Goal: Task Accomplishment & Management: Complete application form

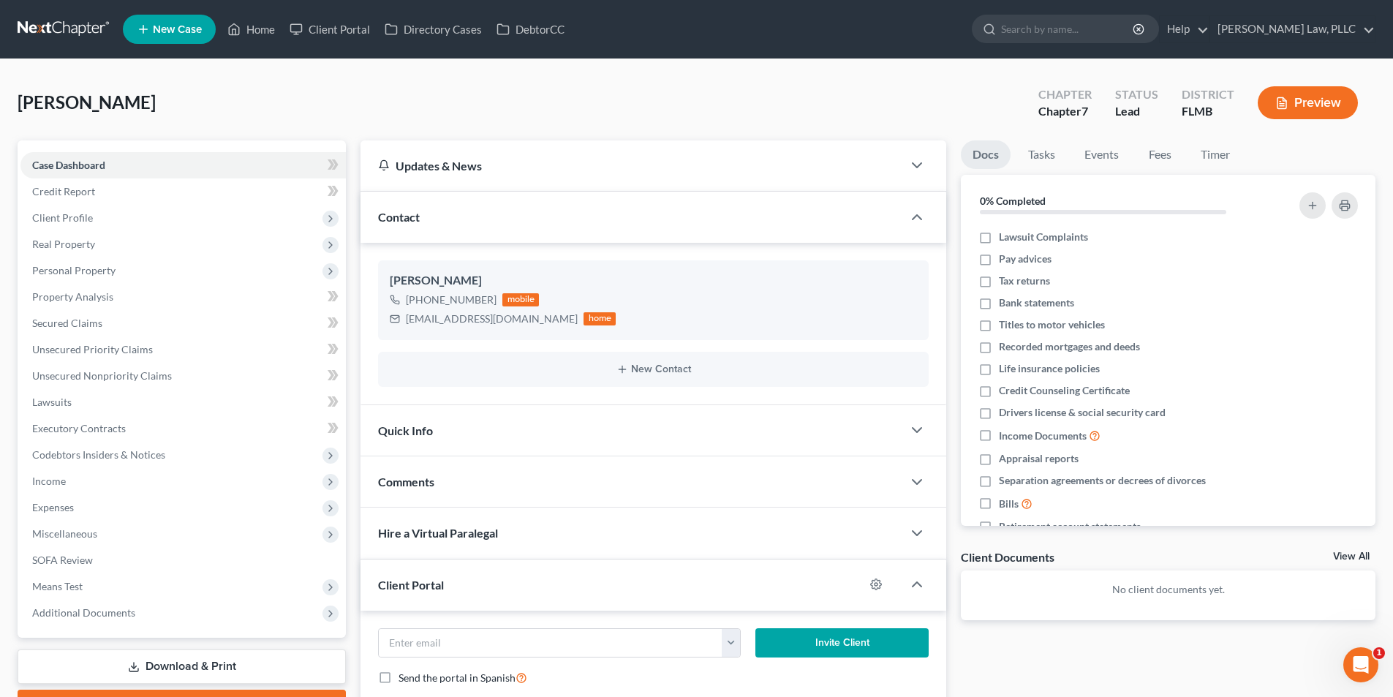
click at [87, 23] on link at bounding box center [65, 29] width 94 height 26
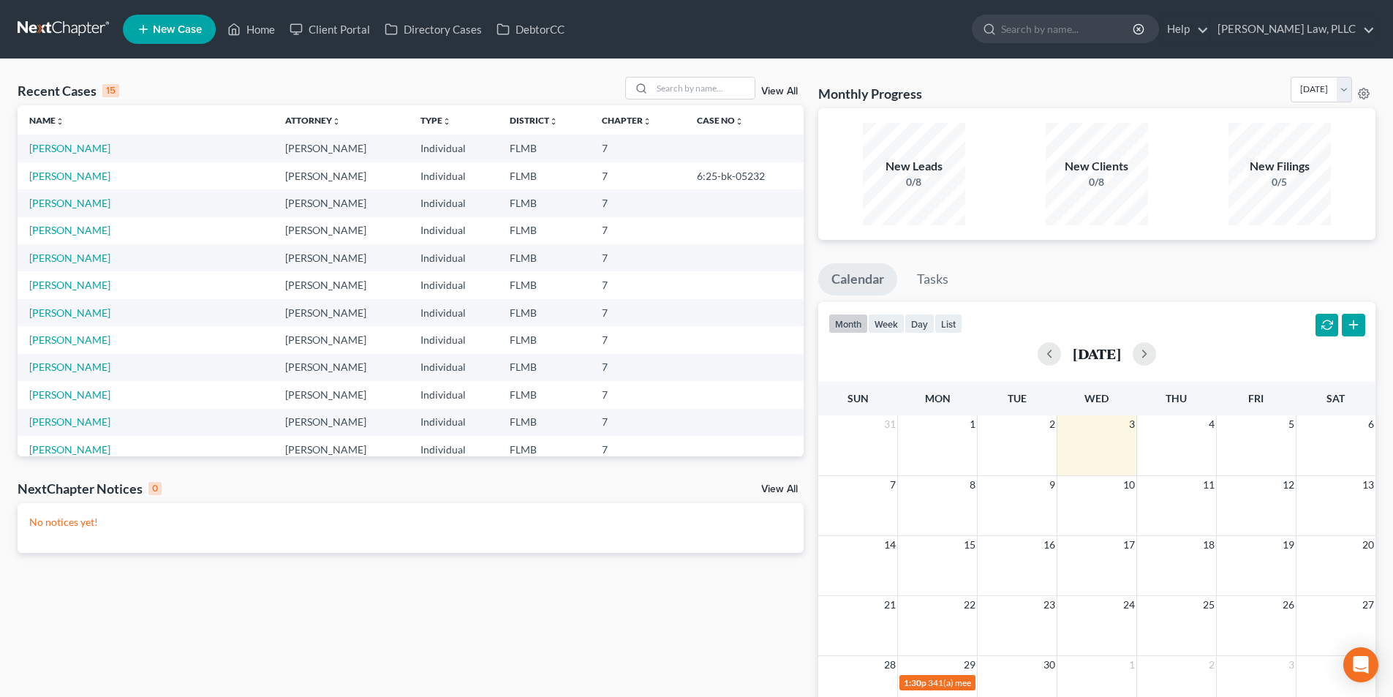
click at [45, 194] on td "[PERSON_NAME]" at bounding box center [146, 202] width 256 height 27
click at [49, 205] on link "[PERSON_NAME]" at bounding box center [69, 203] width 81 height 12
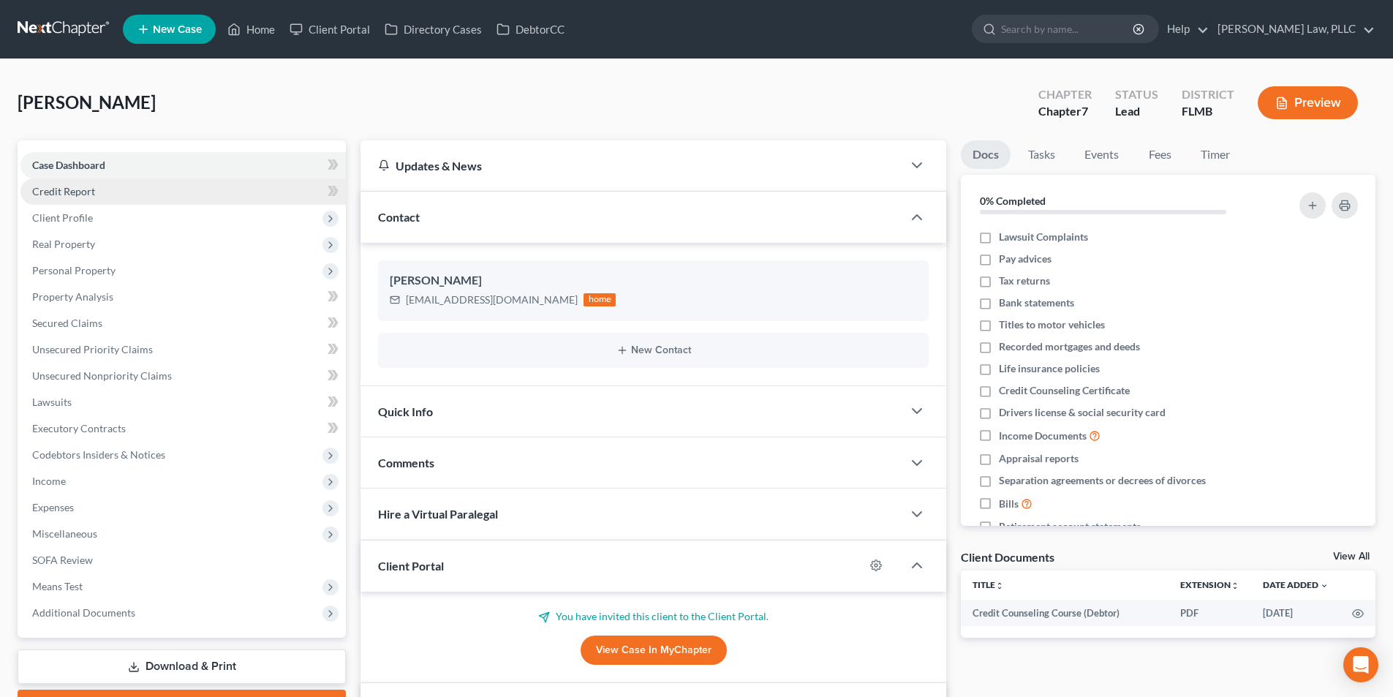
click at [69, 191] on span "Credit Report" at bounding box center [63, 191] width 63 height 12
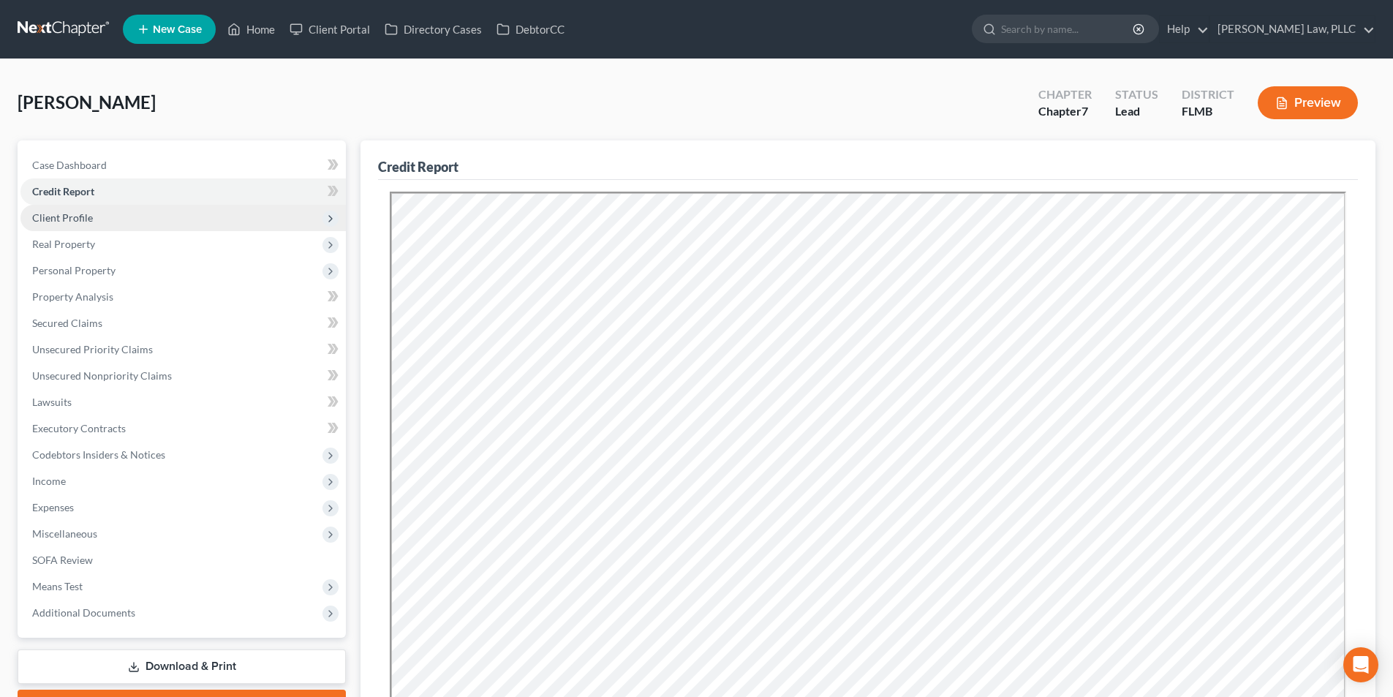
click at [96, 221] on span "Client Profile" at bounding box center [182, 218] width 325 height 26
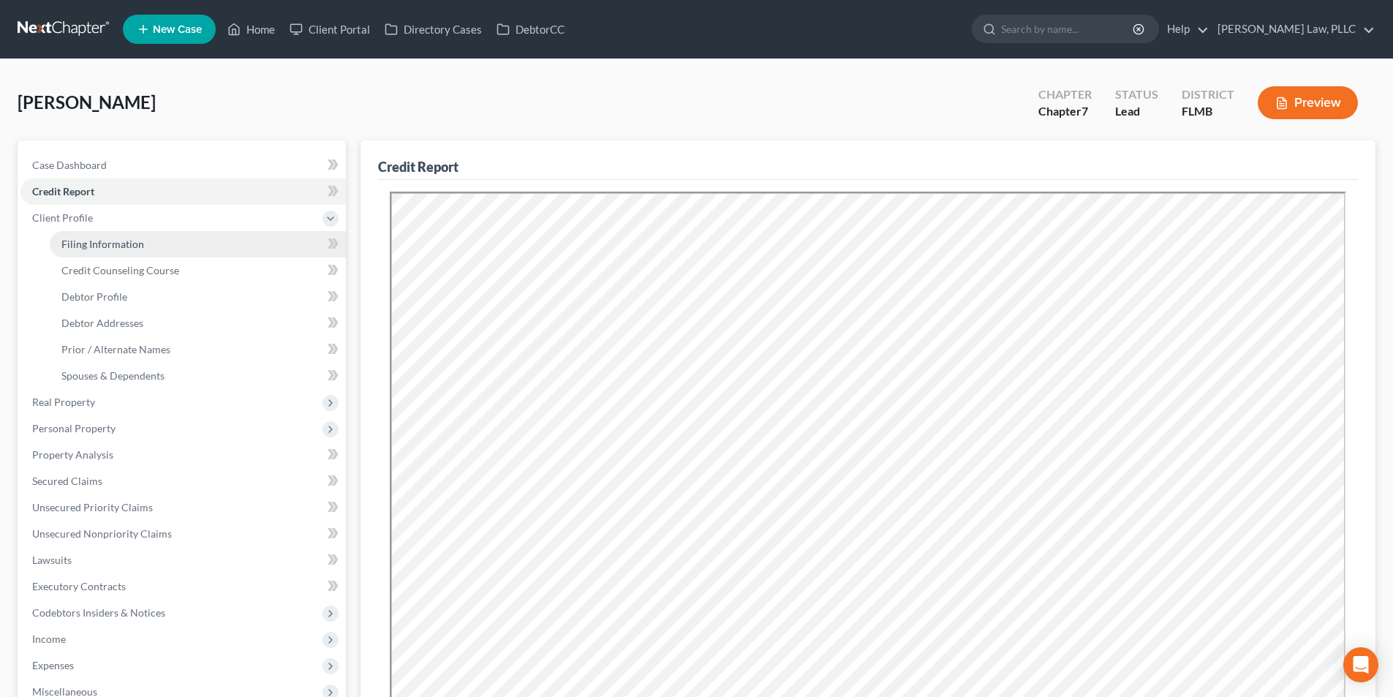
click at [98, 234] on link "Filing Information" at bounding box center [198, 244] width 296 height 26
select select "1"
select select "0"
select select "9"
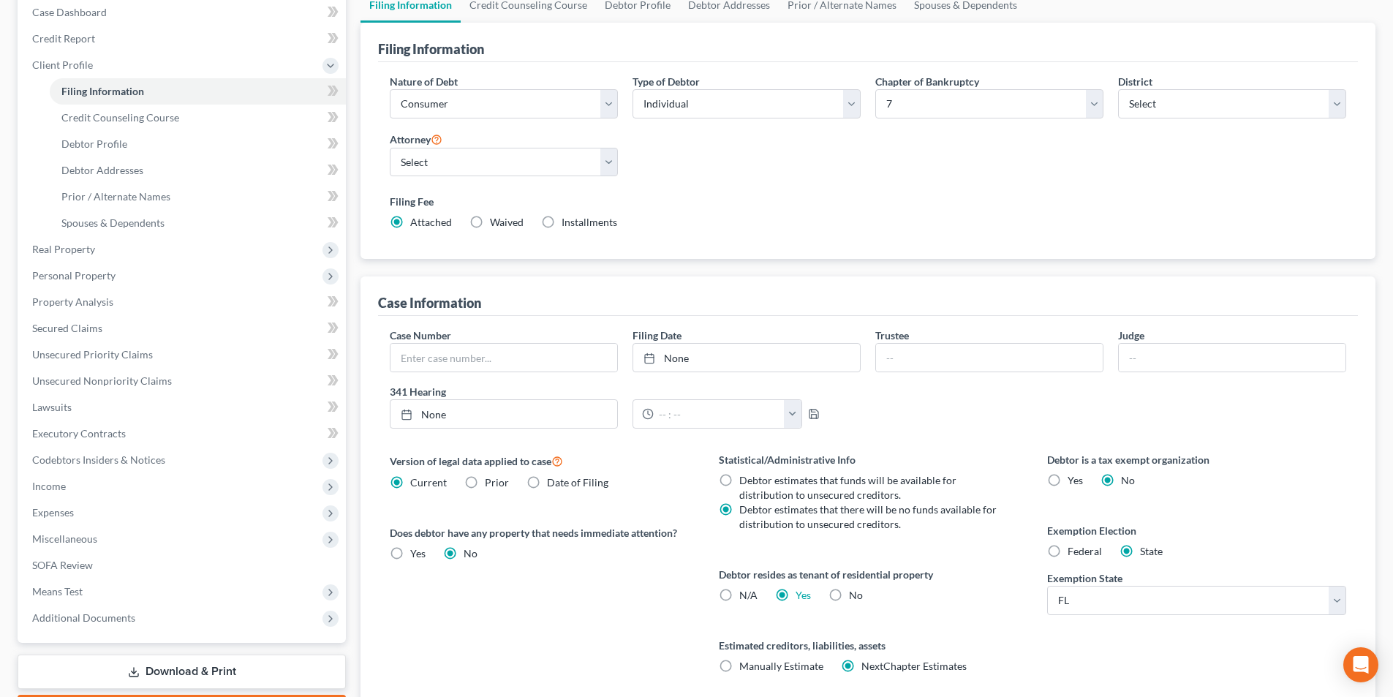
scroll to position [121, 0]
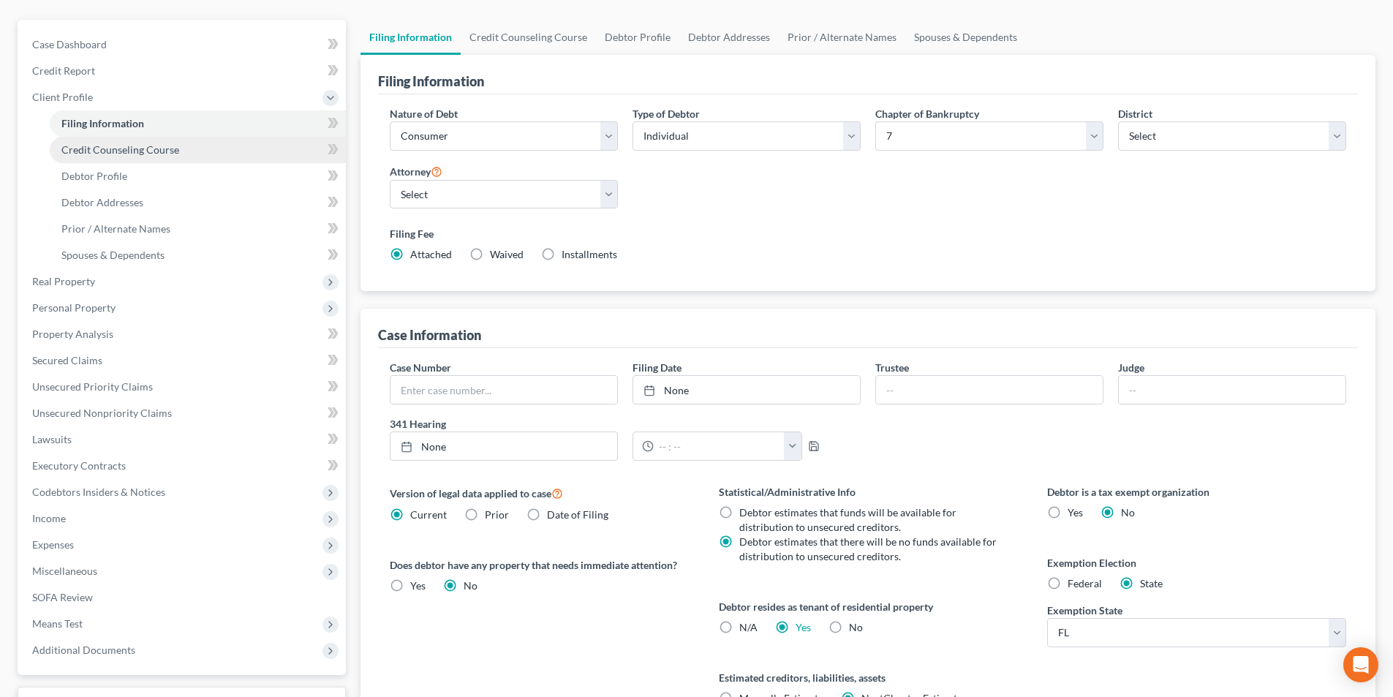
click at [178, 152] on link "Credit Counseling Course" at bounding box center [198, 150] width 296 height 26
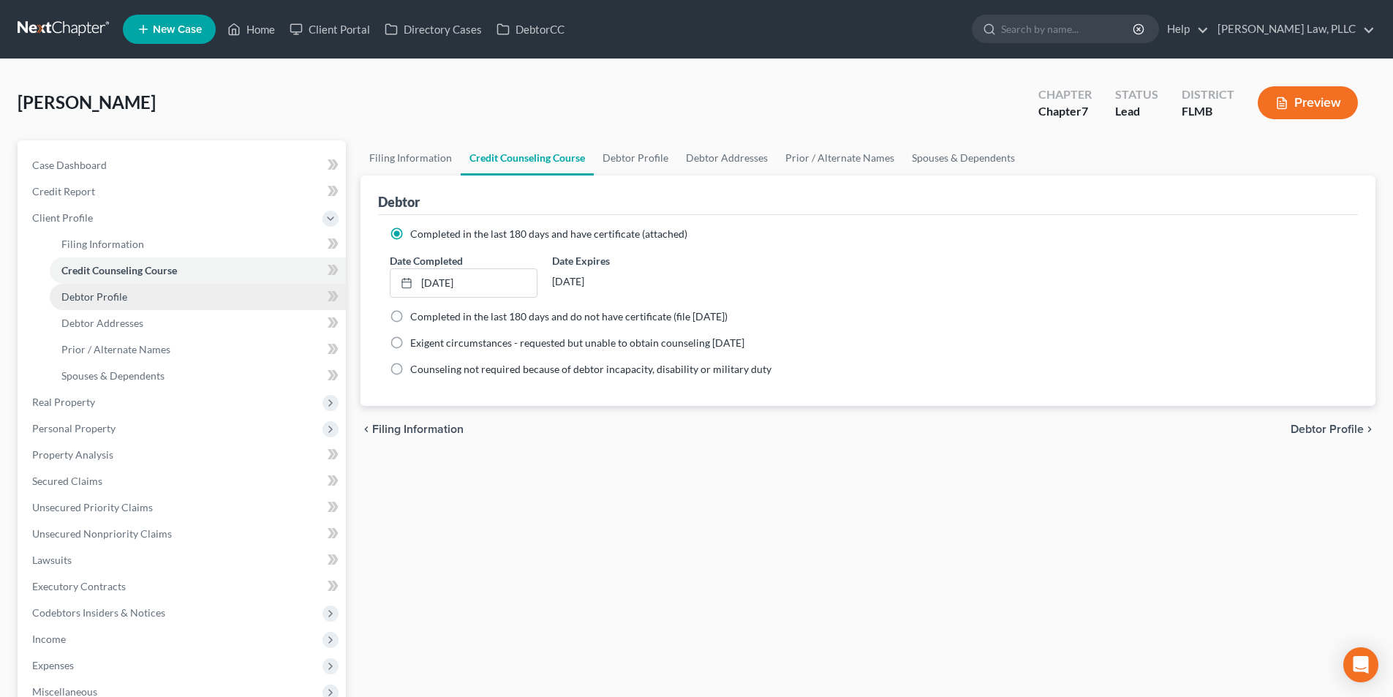
click at [102, 297] on span "Debtor Profile" at bounding box center [94, 296] width 66 height 12
select select "1"
select select "0"
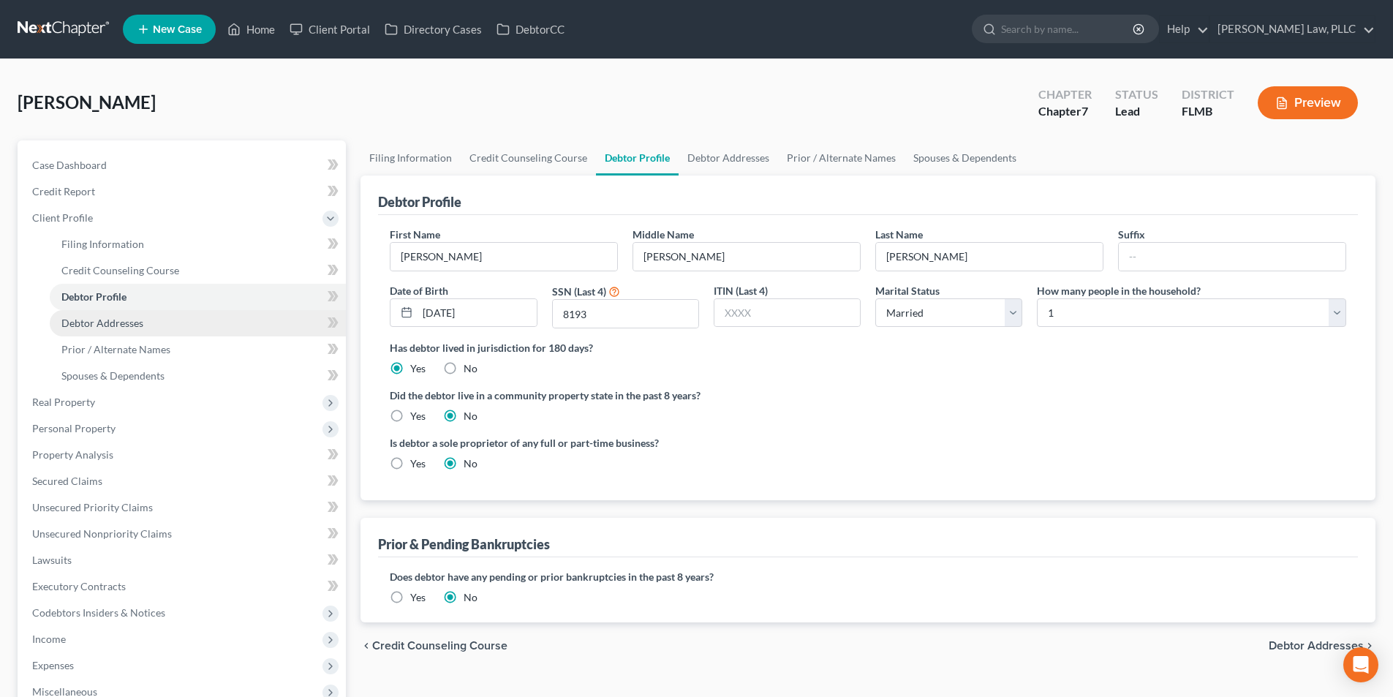
click at [106, 325] on span "Debtor Addresses" at bounding box center [102, 323] width 82 height 12
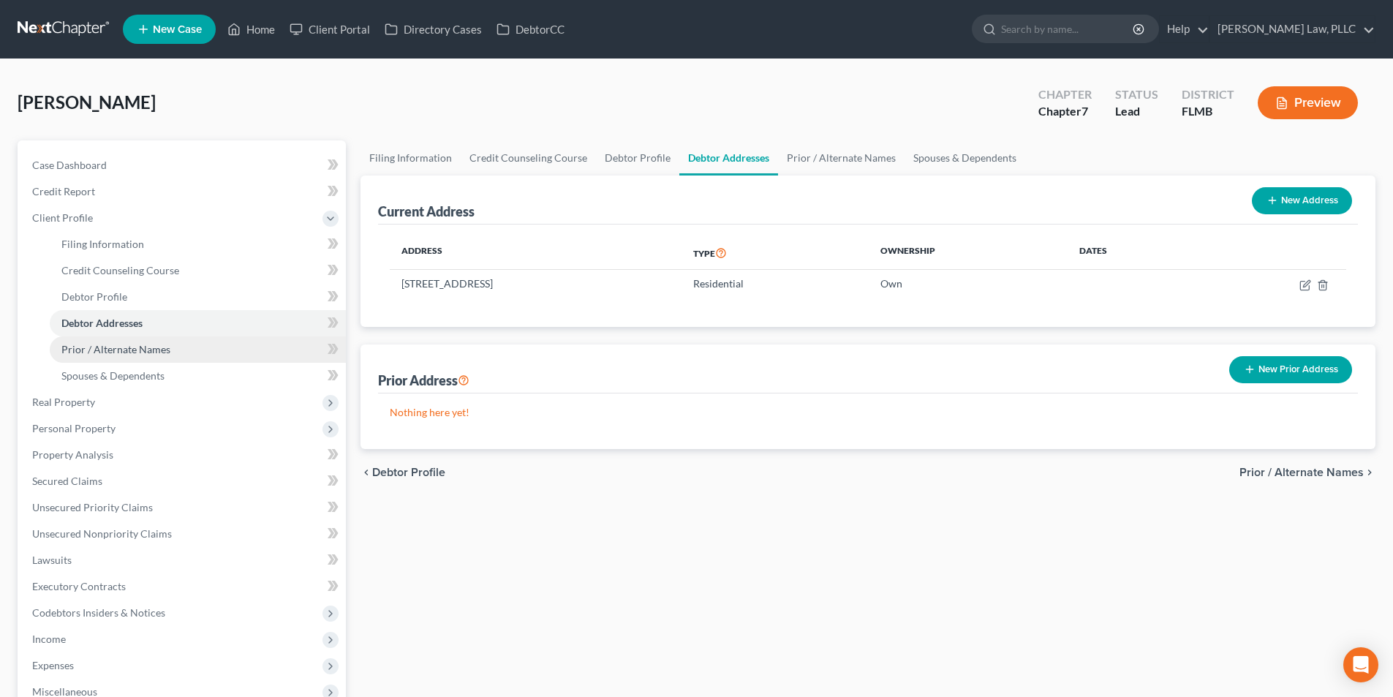
click at [150, 346] on span "Prior / Alternate Names" at bounding box center [115, 349] width 109 height 12
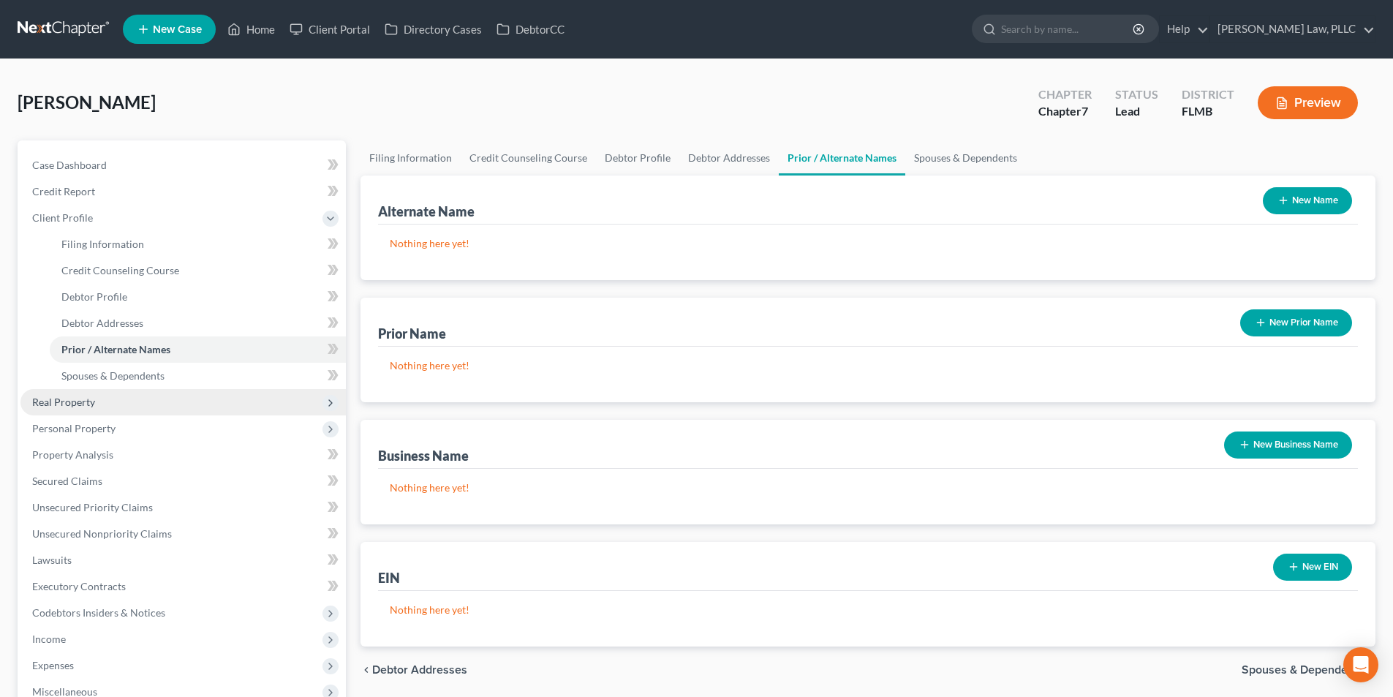
click at [106, 402] on span "Real Property" at bounding box center [182, 402] width 325 height 26
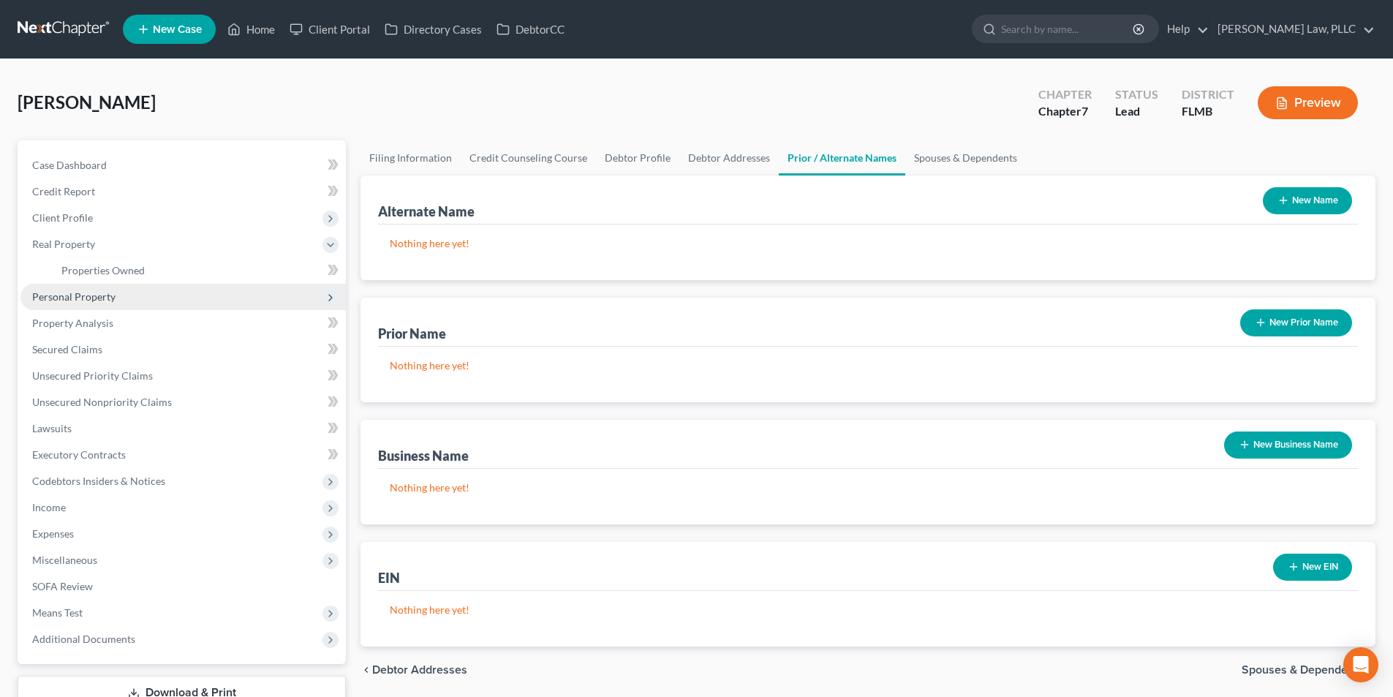
click at [98, 299] on span "Personal Property" at bounding box center [73, 296] width 83 height 12
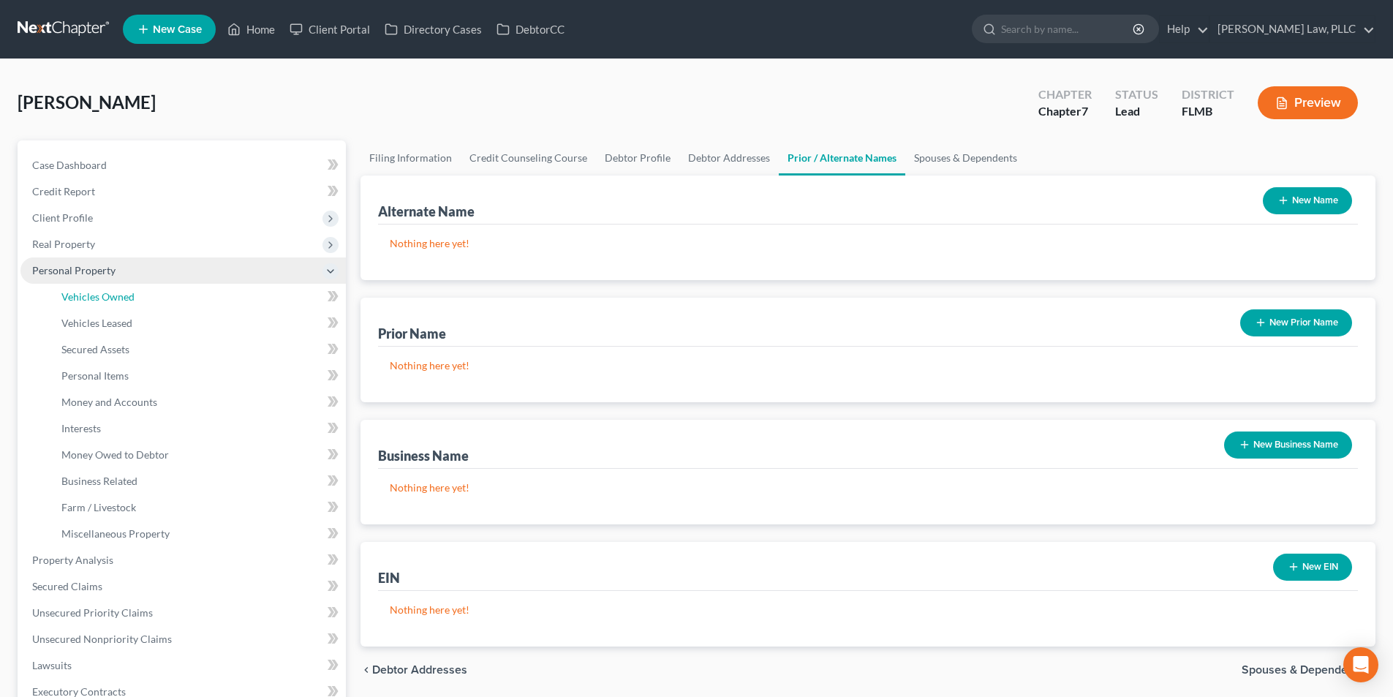
click at [98, 299] on span "Vehicles Owned" at bounding box center [97, 296] width 73 height 12
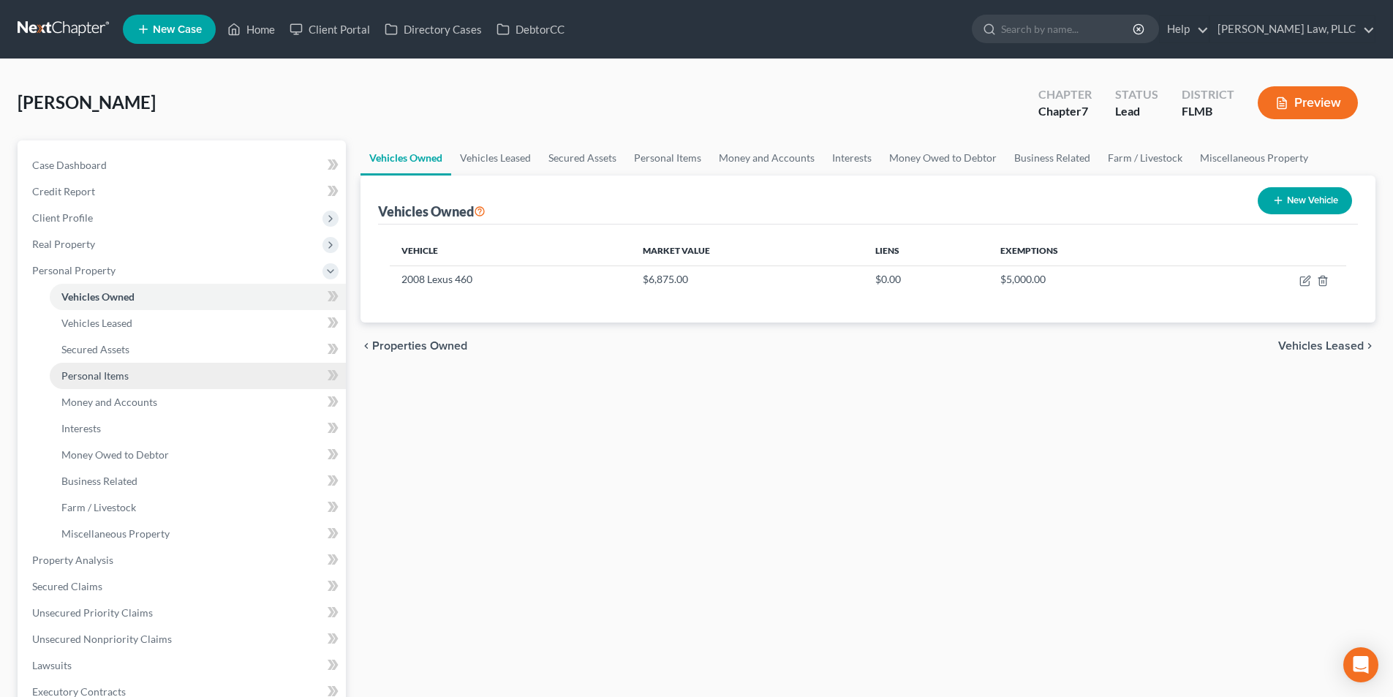
click at [148, 382] on link "Personal Items" at bounding box center [198, 376] width 296 height 26
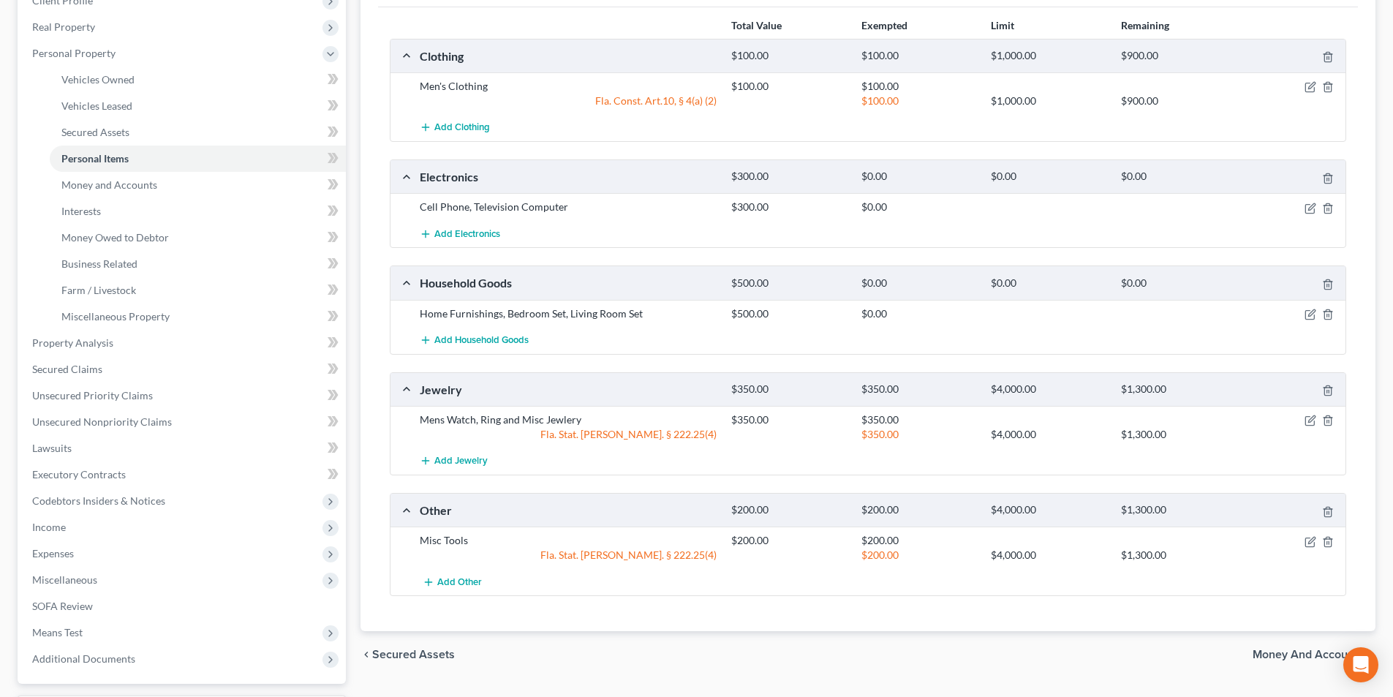
scroll to position [219, 0]
click at [170, 183] on link "Money and Accounts" at bounding box center [198, 183] width 296 height 26
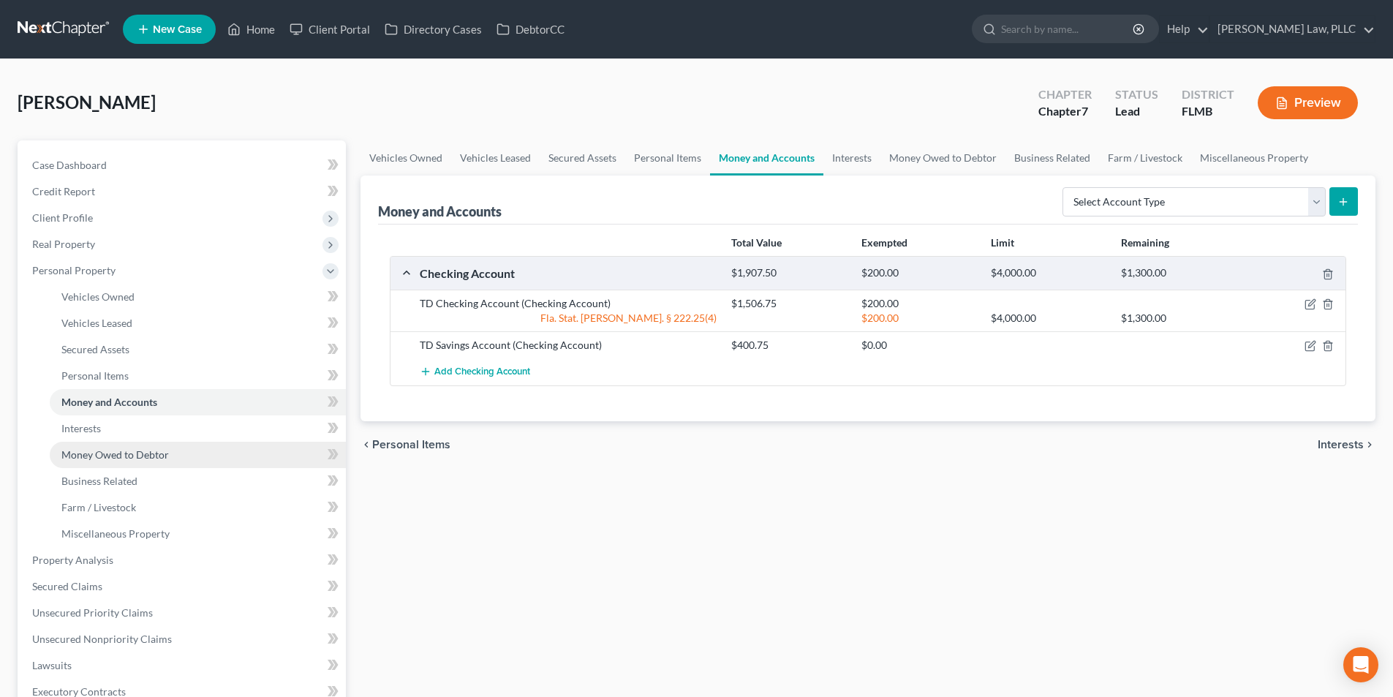
click at [208, 444] on link "Money Owed to Debtor" at bounding box center [198, 455] width 296 height 26
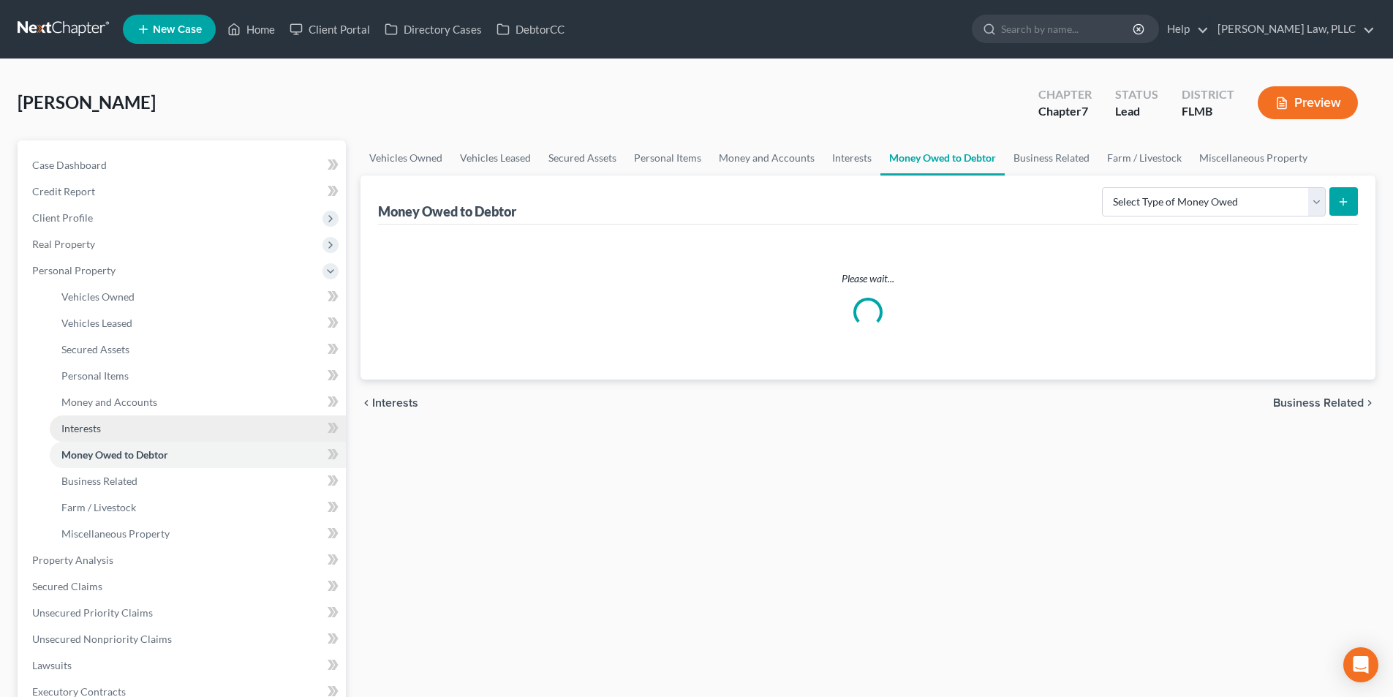
click at [200, 431] on link "Interests" at bounding box center [198, 428] width 296 height 26
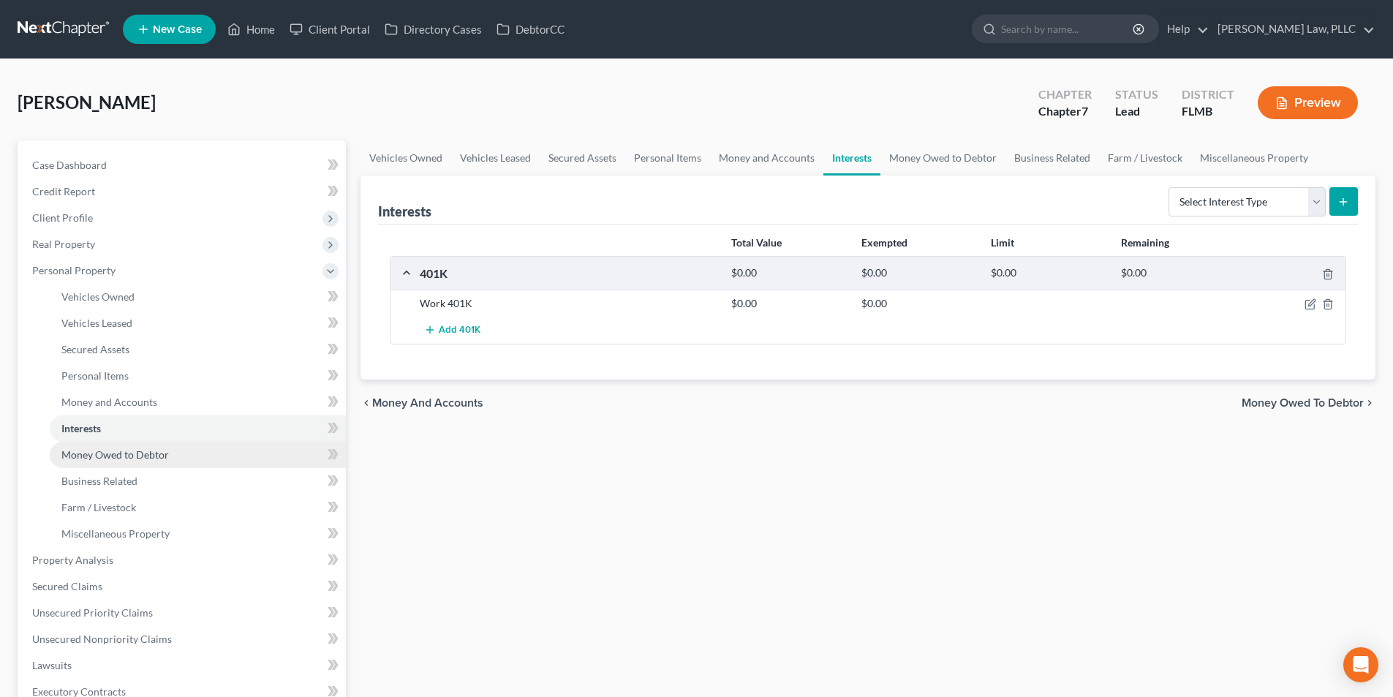
click at [170, 450] on link "Money Owed to Debtor" at bounding box center [198, 455] width 296 height 26
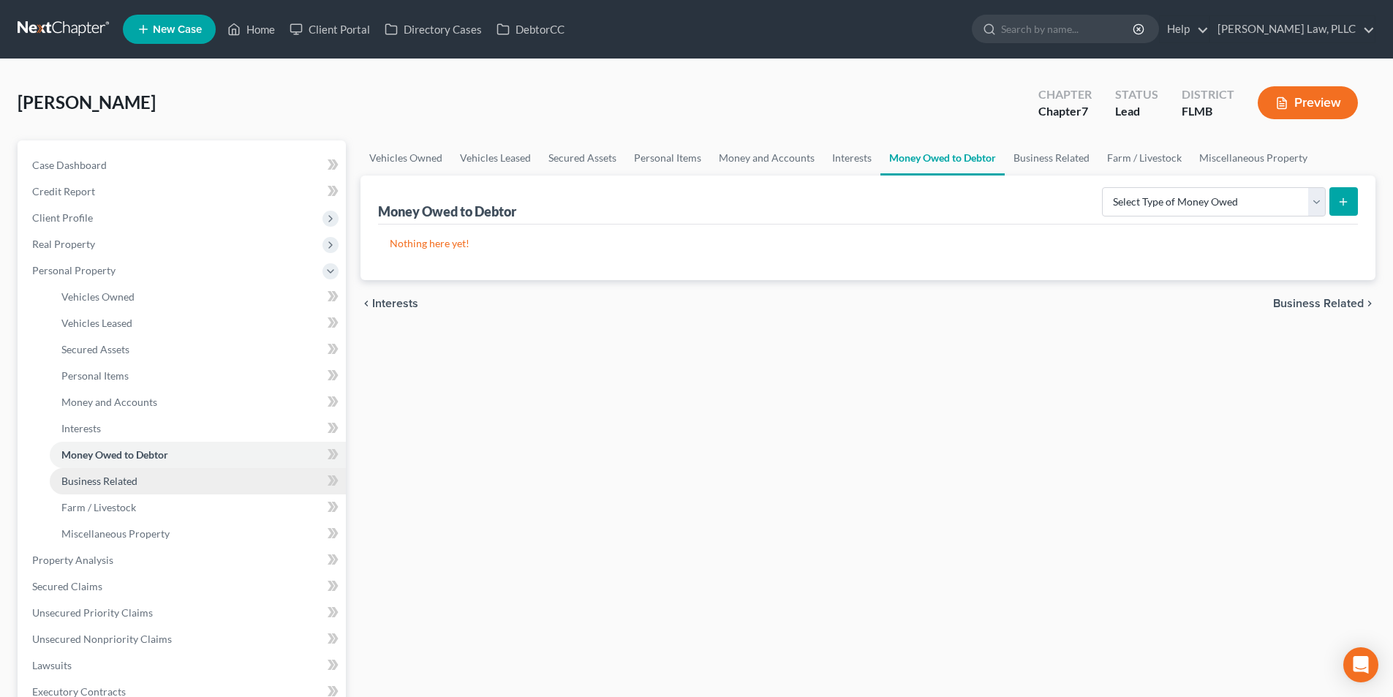
click at [160, 477] on link "Business Related" at bounding box center [198, 481] width 296 height 26
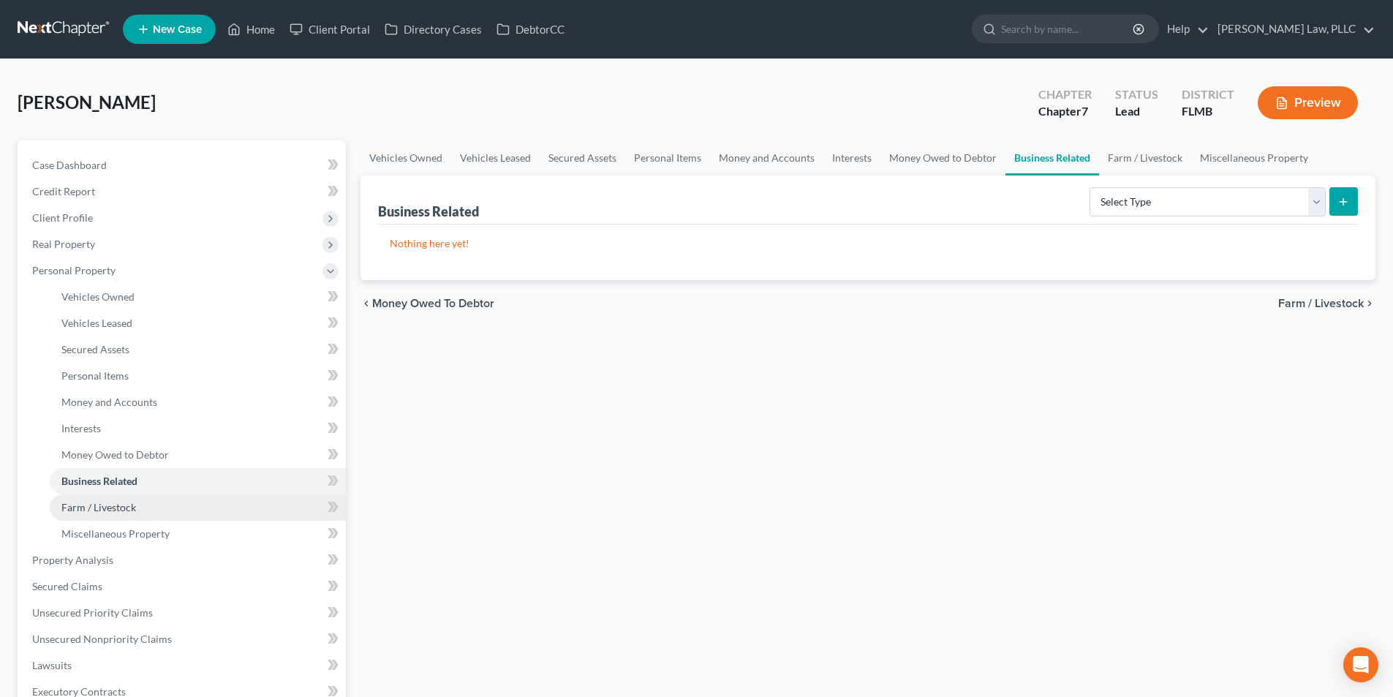
click at [124, 512] on span "Farm / Livestock" at bounding box center [98, 507] width 75 height 12
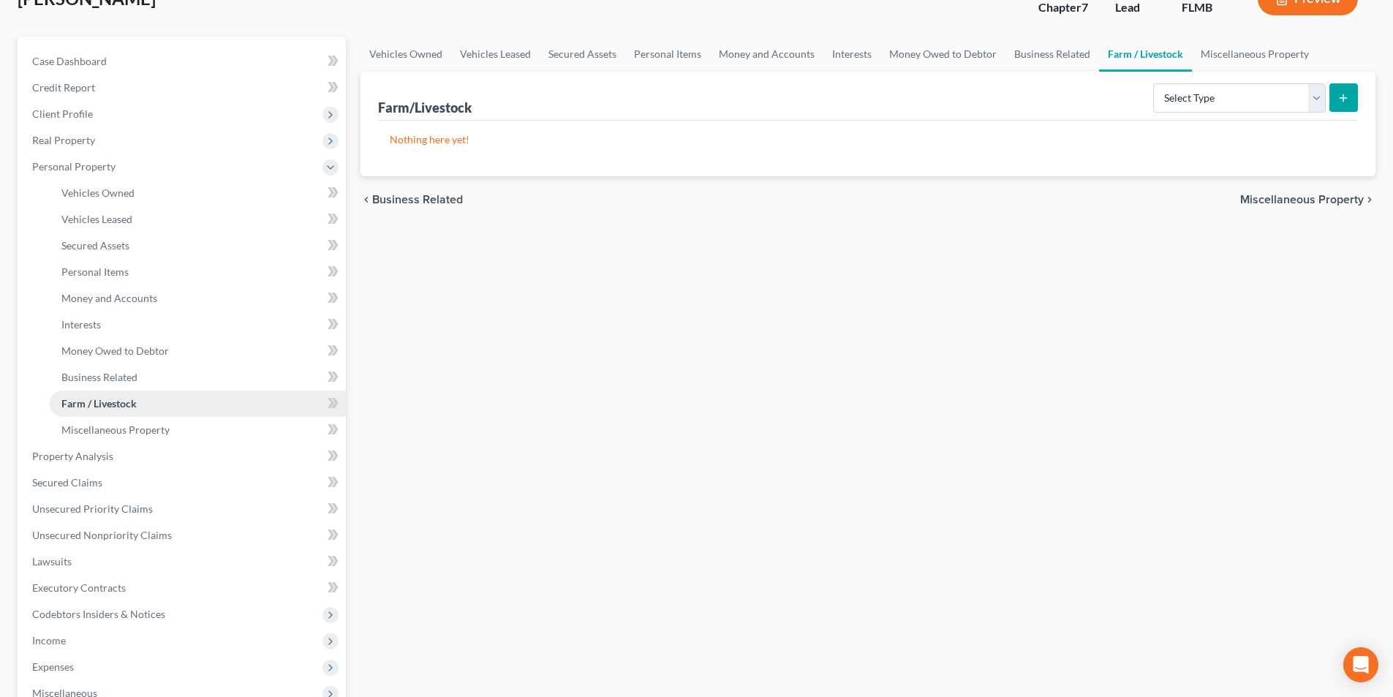
scroll to position [146, 0]
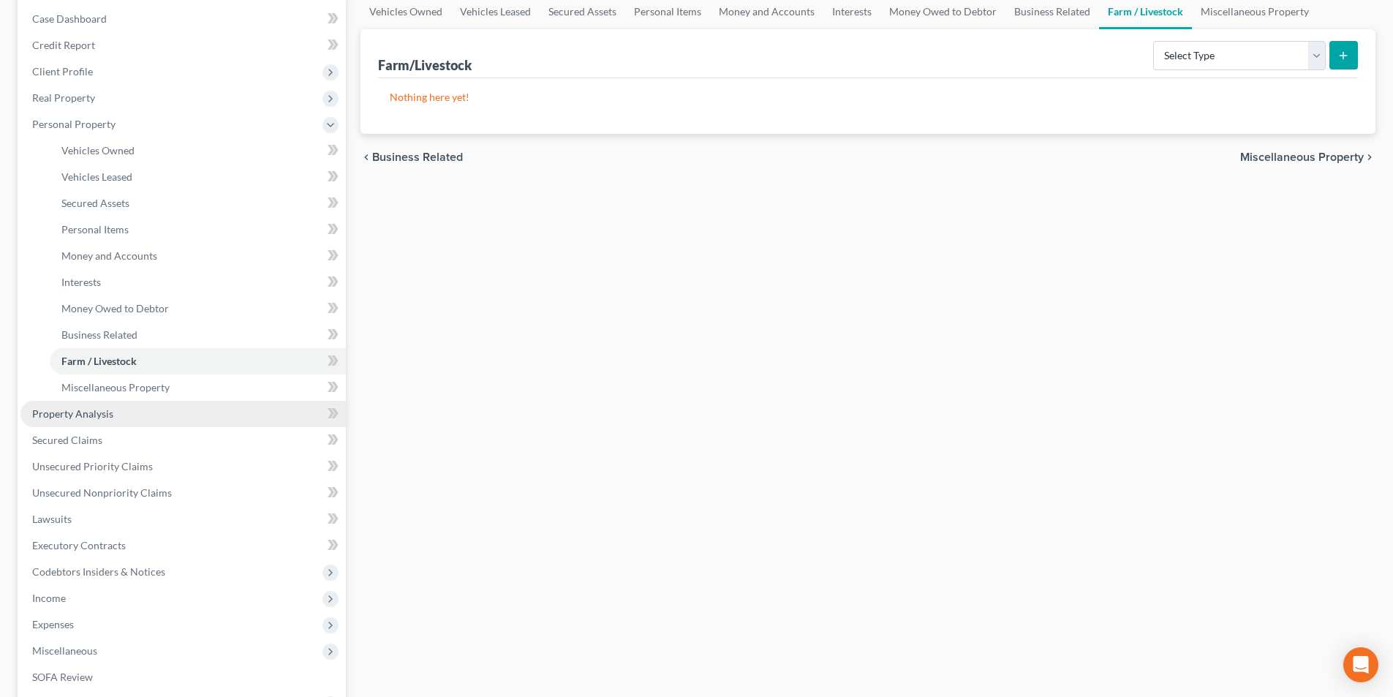
click at [96, 417] on span "Property Analysis" at bounding box center [72, 413] width 81 height 12
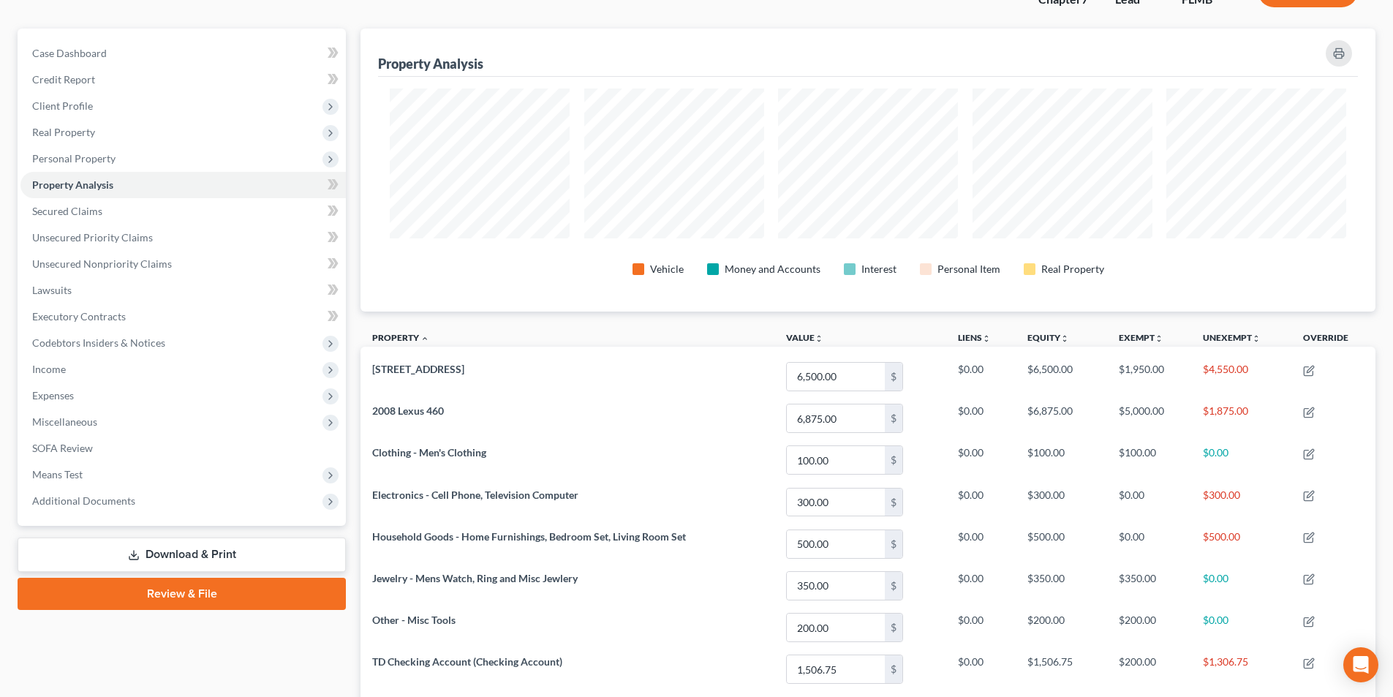
scroll to position [146, 0]
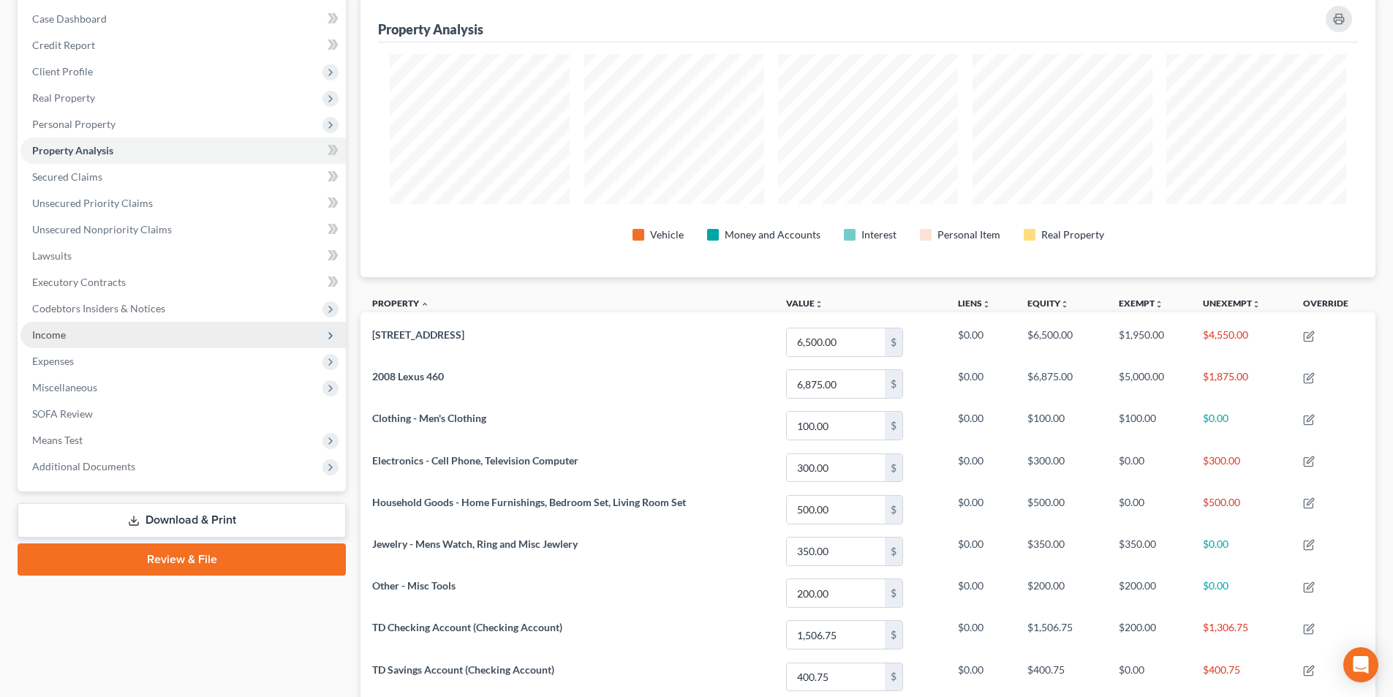
click at [75, 341] on span "Income" at bounding box center [182, 335] width 325 height 26
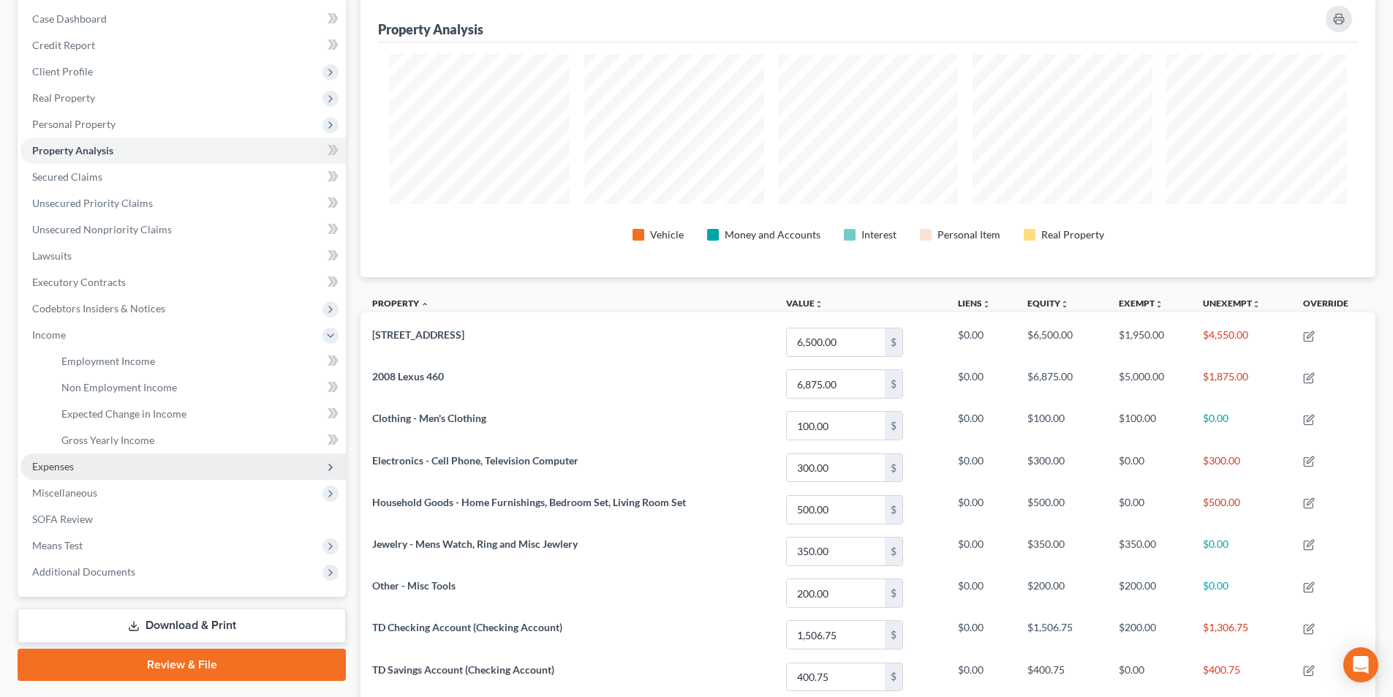
click at [96, 458] on span "Expenses" at bounding box center [182, 466] width 325 height 26
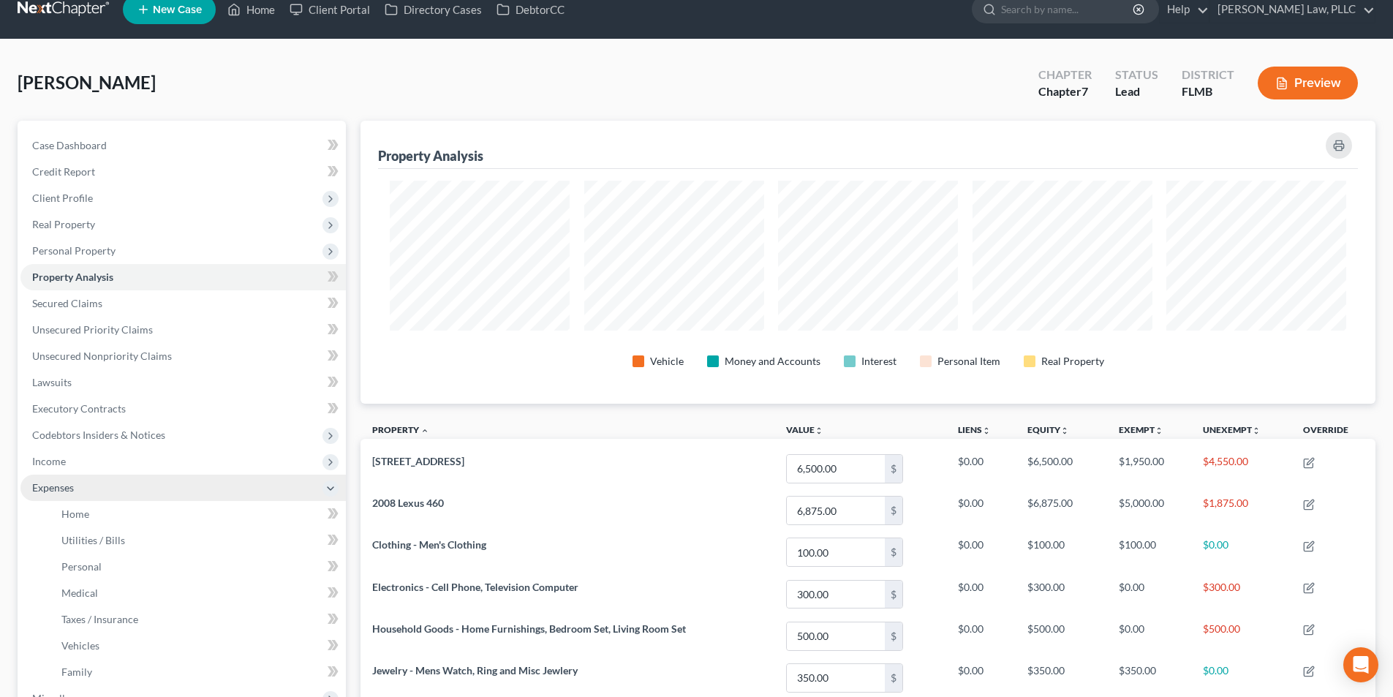
scroll to position [0, 0]
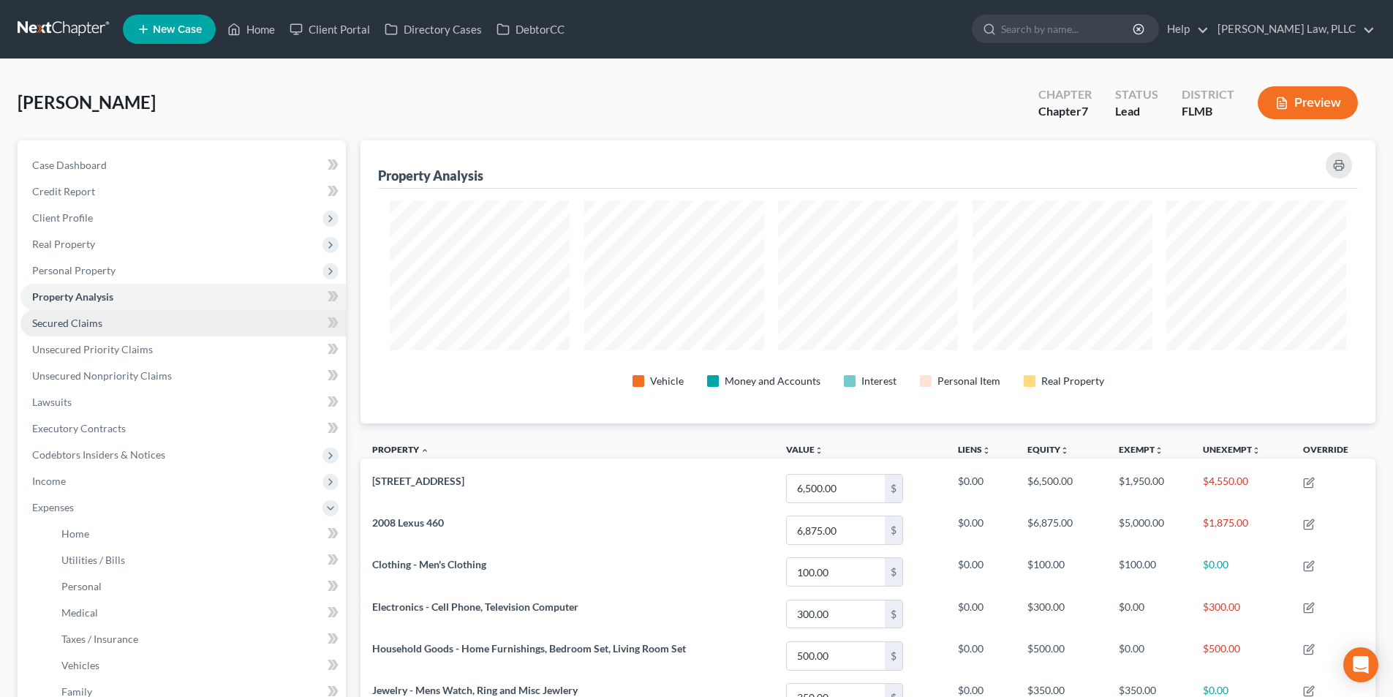
click at [93, 326] on span "Secured Claims" at bounding box center [67, 323] width 70 height 12
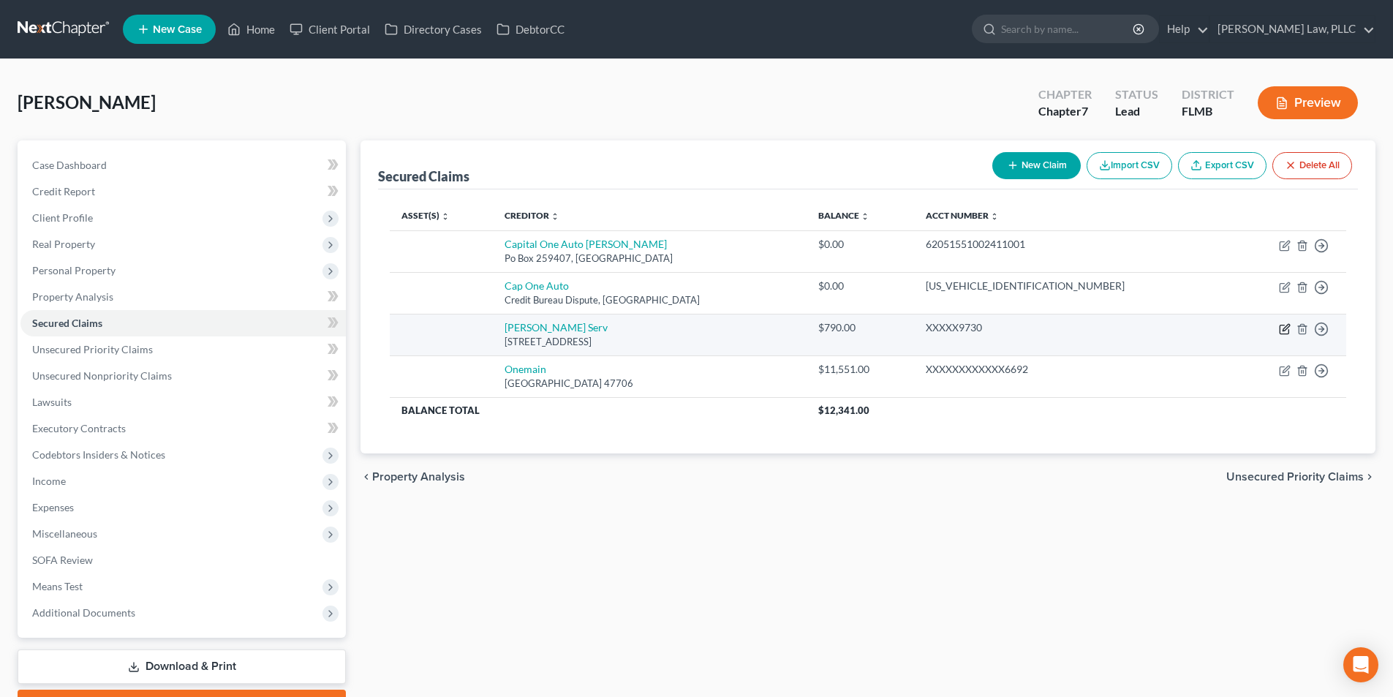
click at [1281, 326] on icon "button" at bounding box center [1285, 329] width 12 height 12
select select "45"
select select "0"
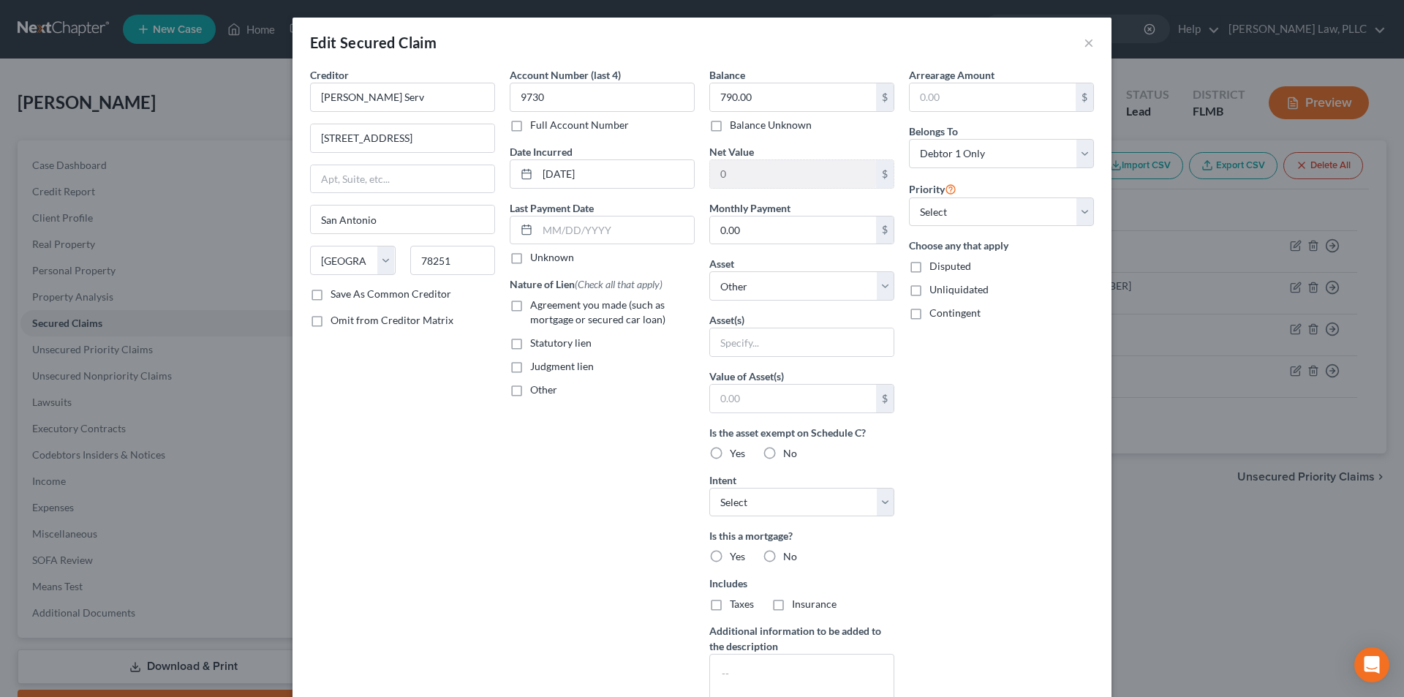
click at [1138, 28] on div "Edit Secured Claim × Creditor * Conn's Serv [STREET_ADDRESS] [GEOGRAPHIC_DATA] …" at bounding box center [702, 348] width 1404 height 697
click at [1089, 43] on div "Edit Secured Claim ×" at bounding box center [701, 43] width 819 height 50
click at [1086, 43] on button "×" at bounding box center [1088, 43] width 10 height 18
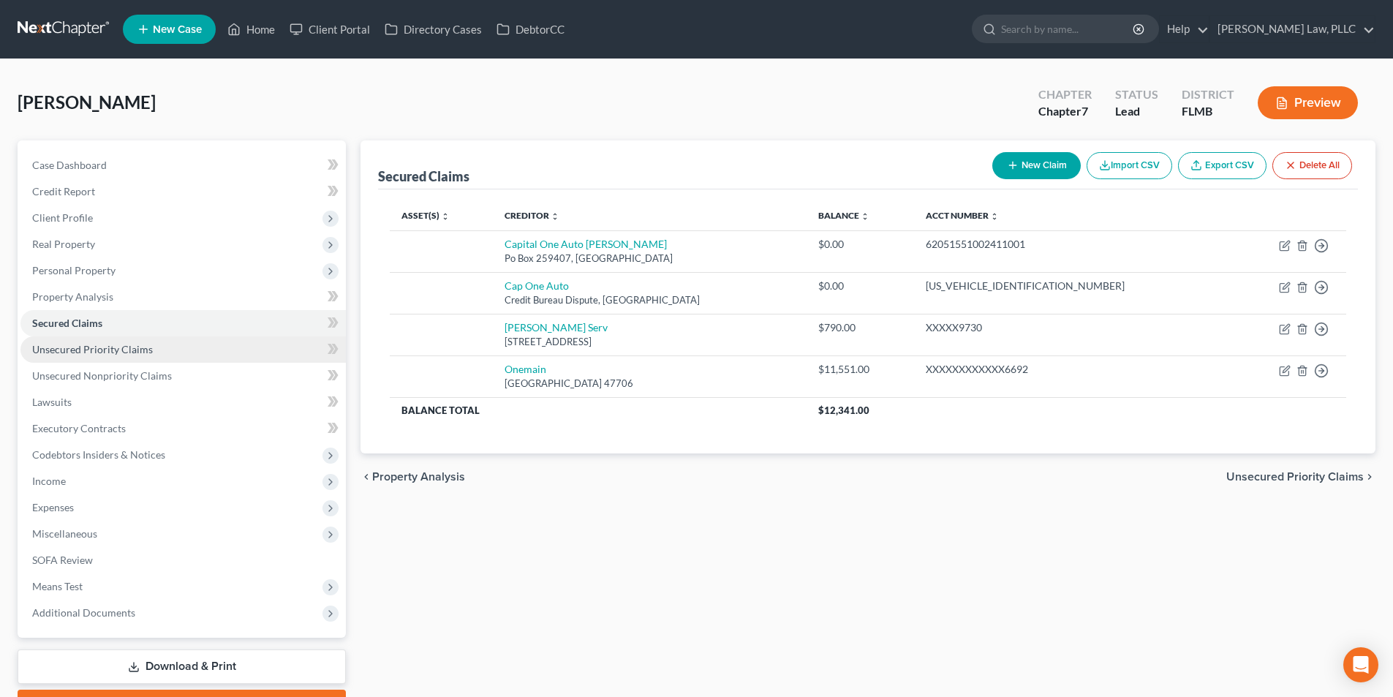
click at [75, 346] on span "Unsecured Priority Claims" at bounding box center [92, 349] width 121 height 12
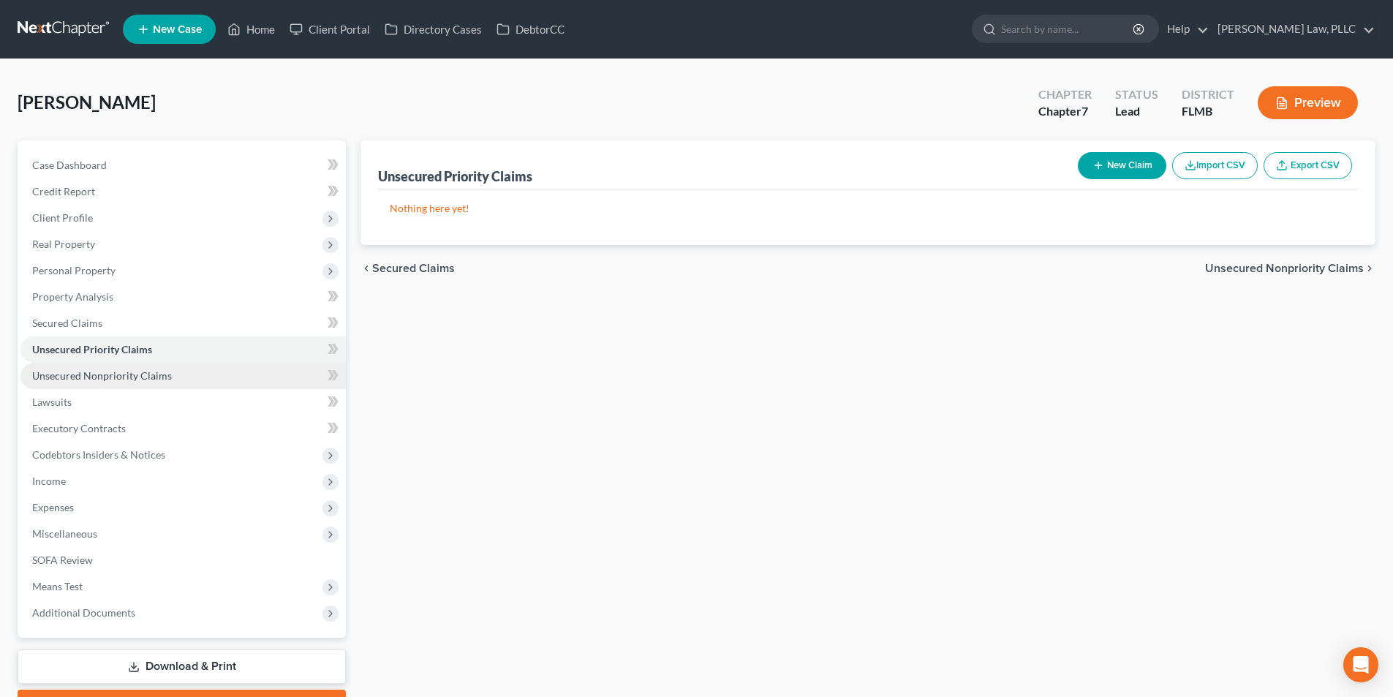
click at [88, 376] on span "Unsecured Nonpriority Claims" at bounding box center [102, 375] width 140 height 12
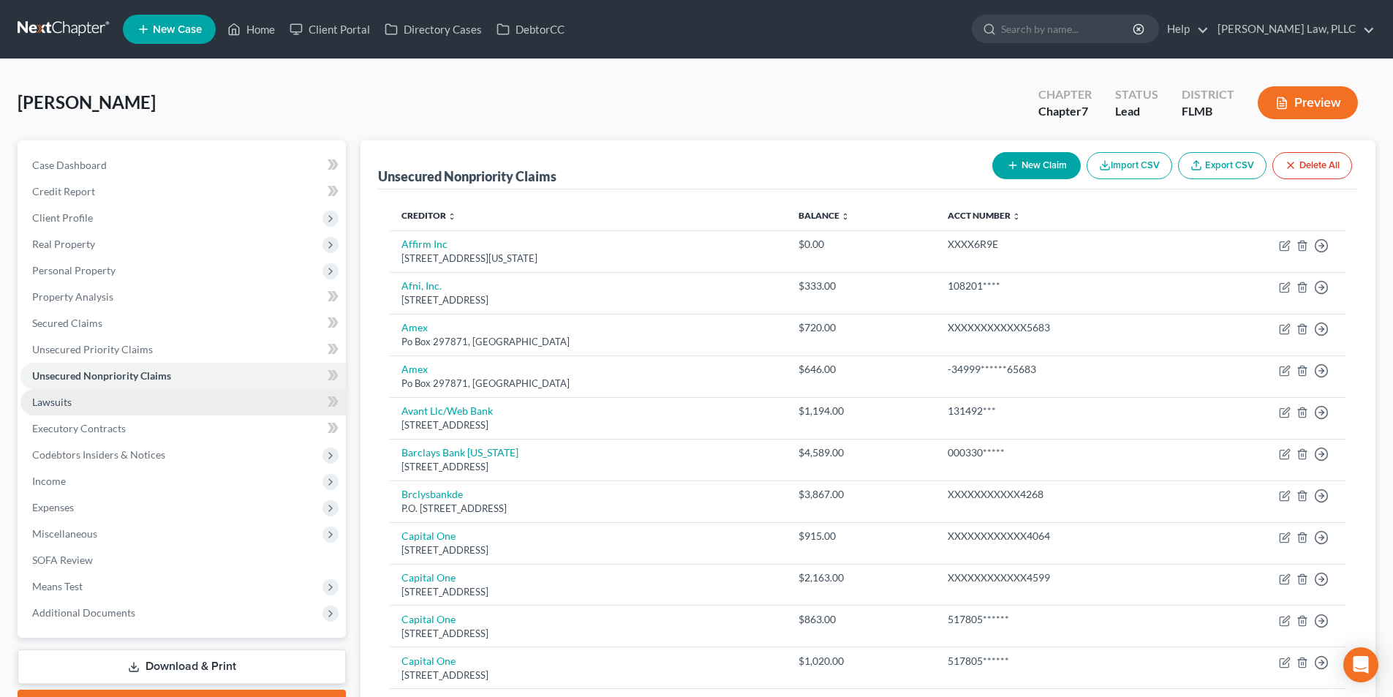
click at [88, 403] on link "Lawsuits" at bounding box center [182, 402] width 325 height 26
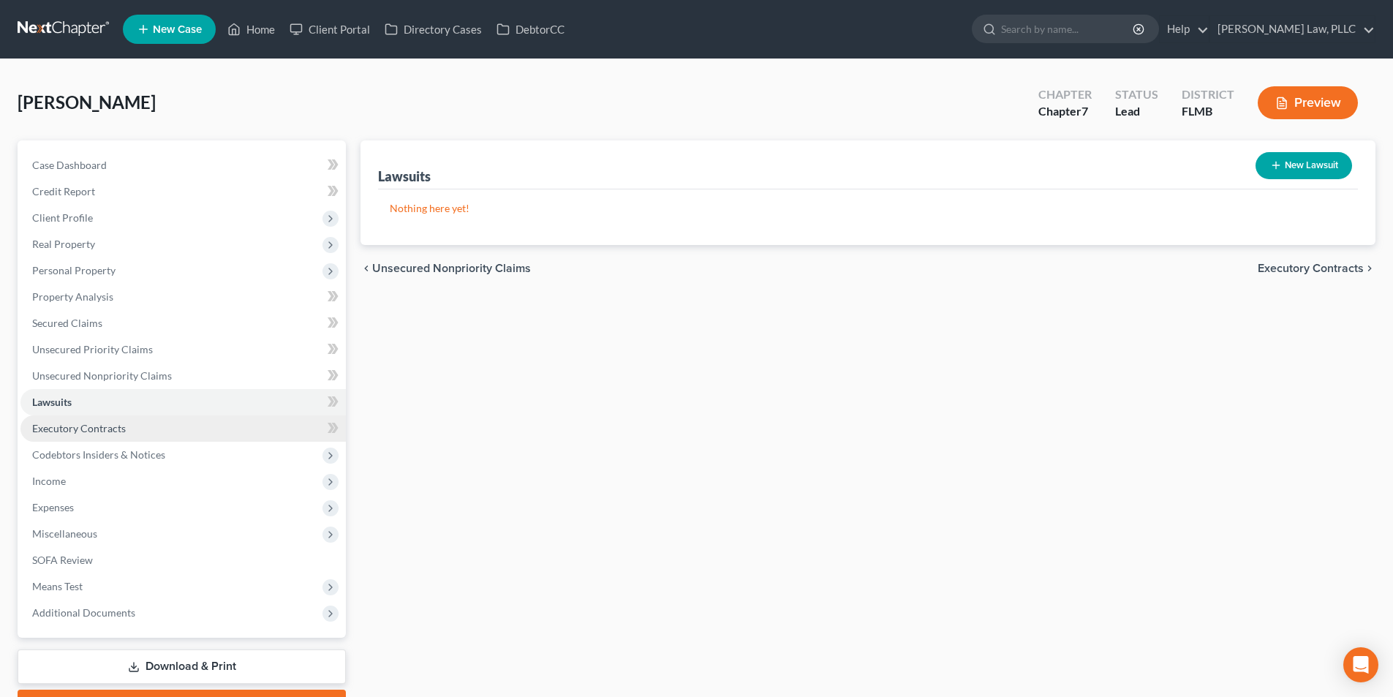
click at [97, 417] on link "Executory Contracts" at bounding box center [182, 428] width 325 height 26
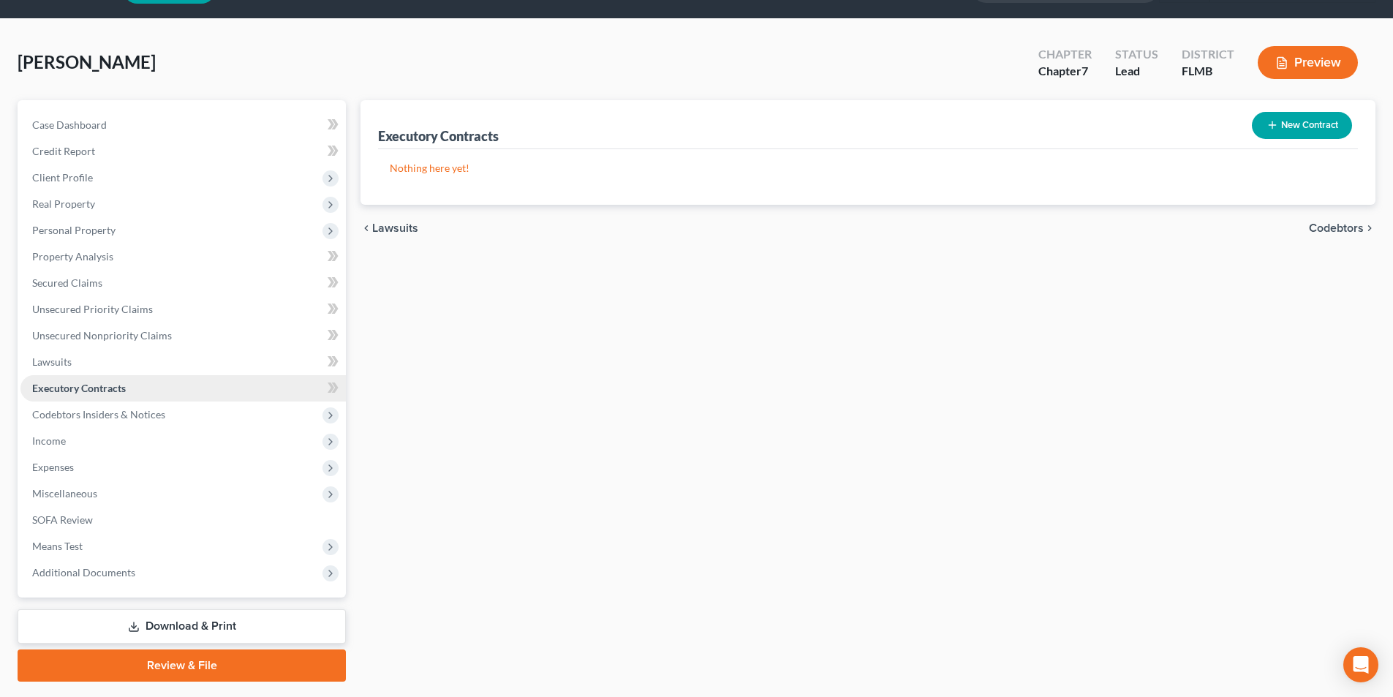
scroll to position [73, 0]
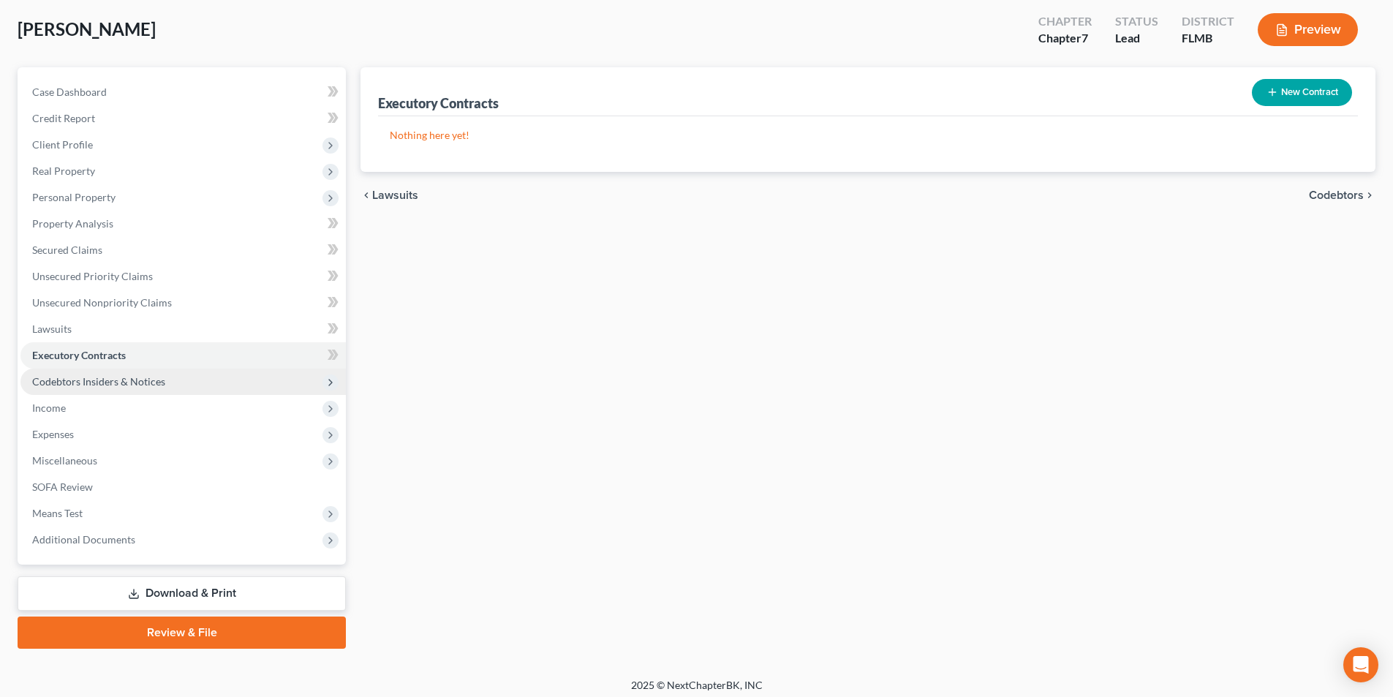
click at [110, 378] on span "Codebtors Insiders & Notices" at bounding box center [98, 381] width 133 height 12
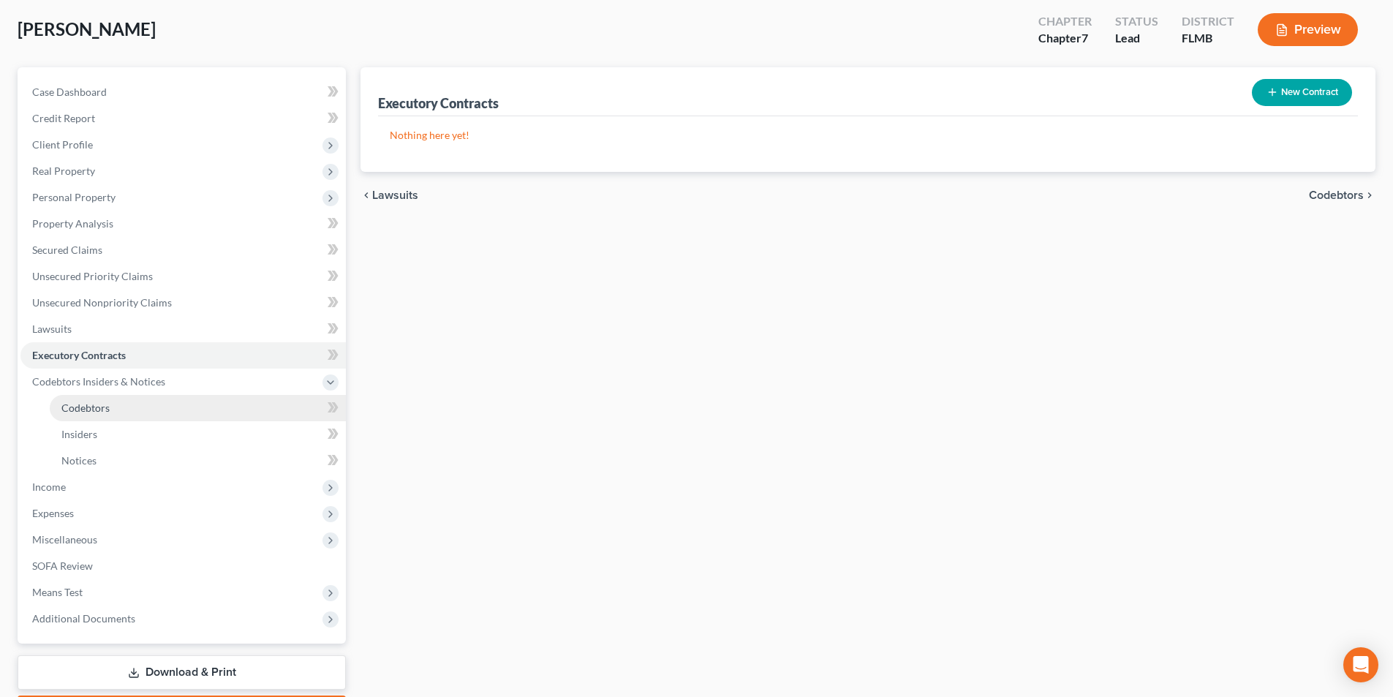
click at [110, 406] on link "Codebtors" at bounding box center [198, 408] width 296 height 26
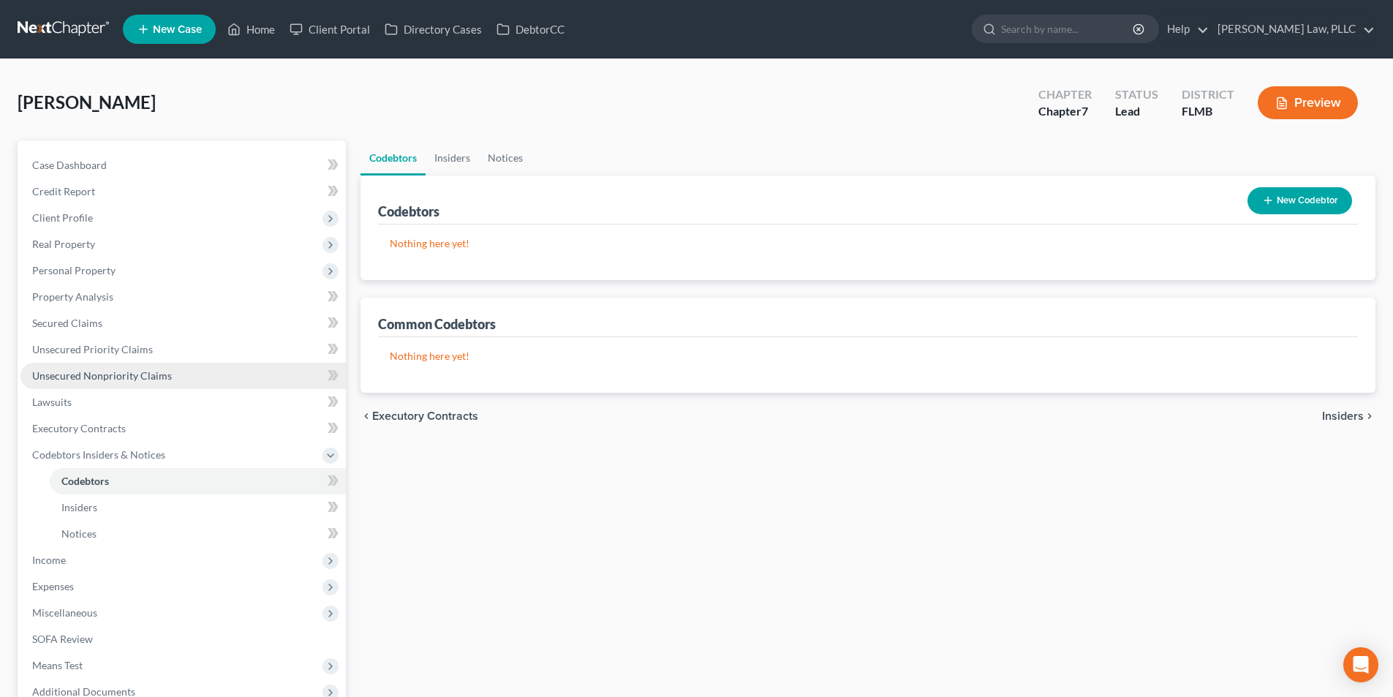
click at [184, 377] on link "Unsecured Nonpriority Claims" at bounding box center [182, 376] width 325 height 26
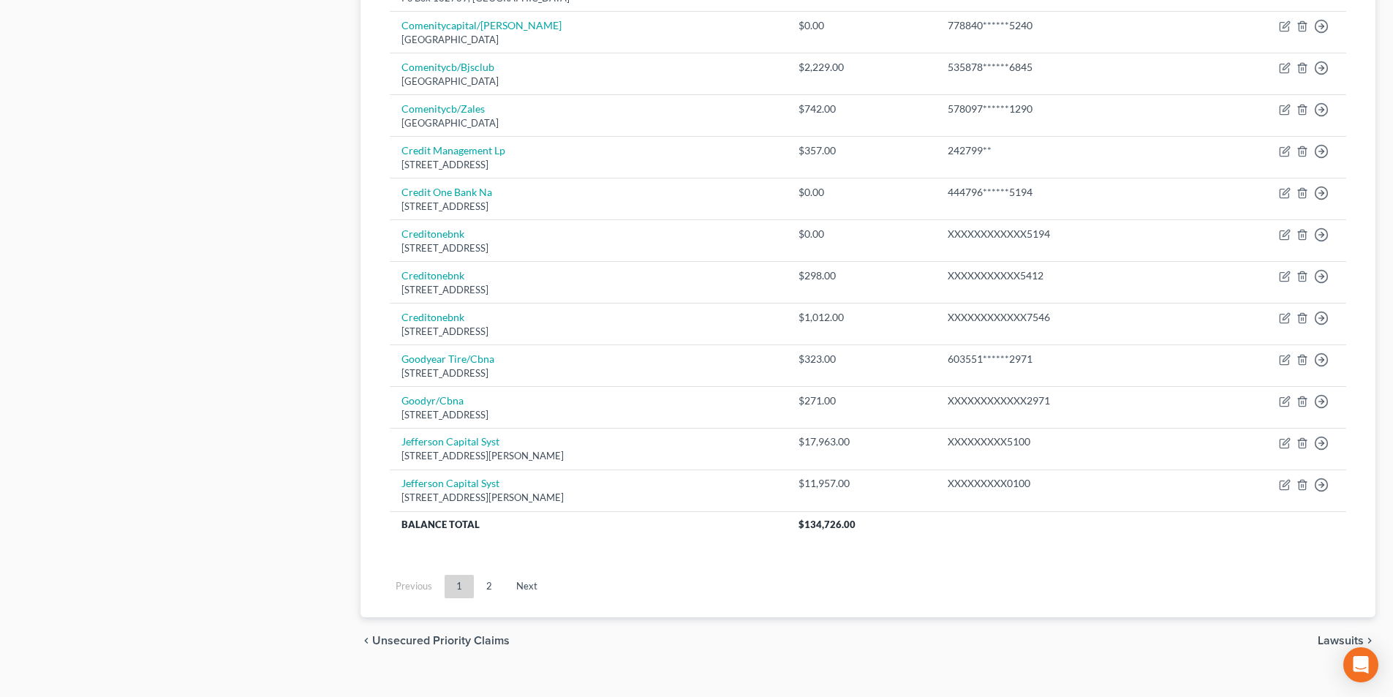
scroll to position [979, 0]
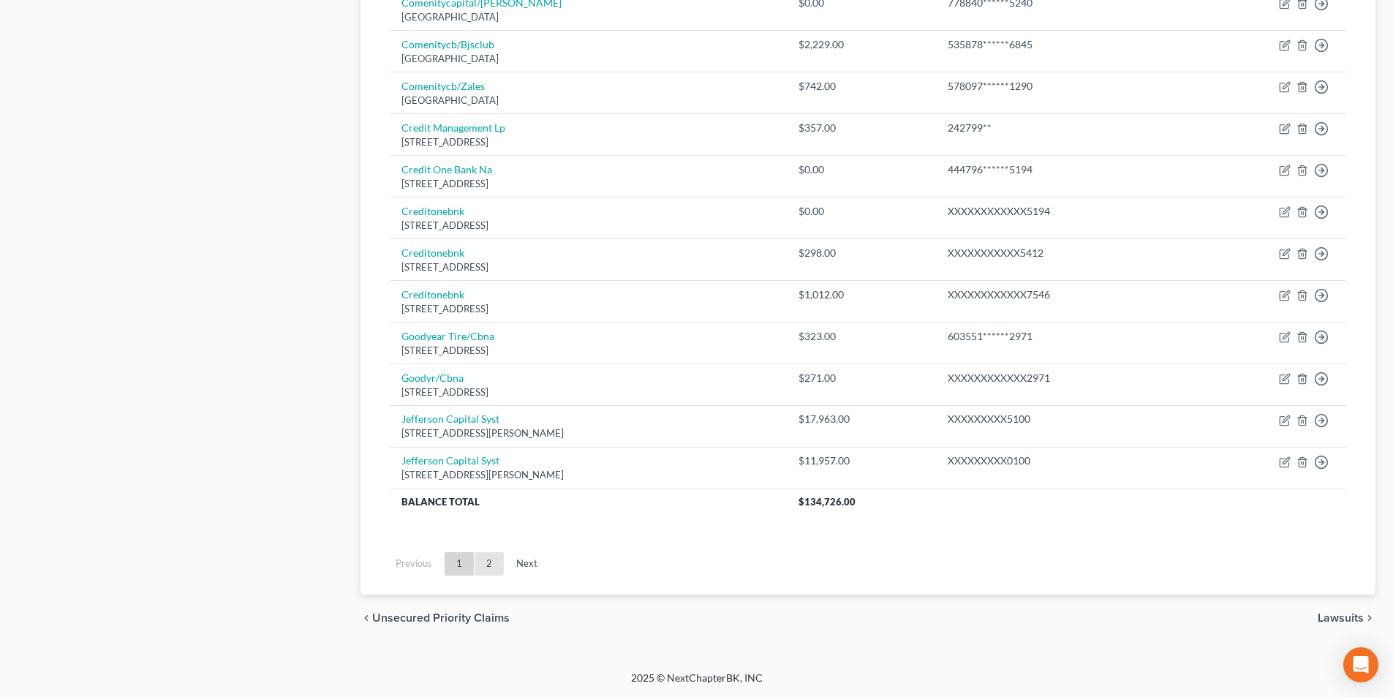
click at [484, 554] on link "2" at bounding box center [488, 563] width 29 height 23
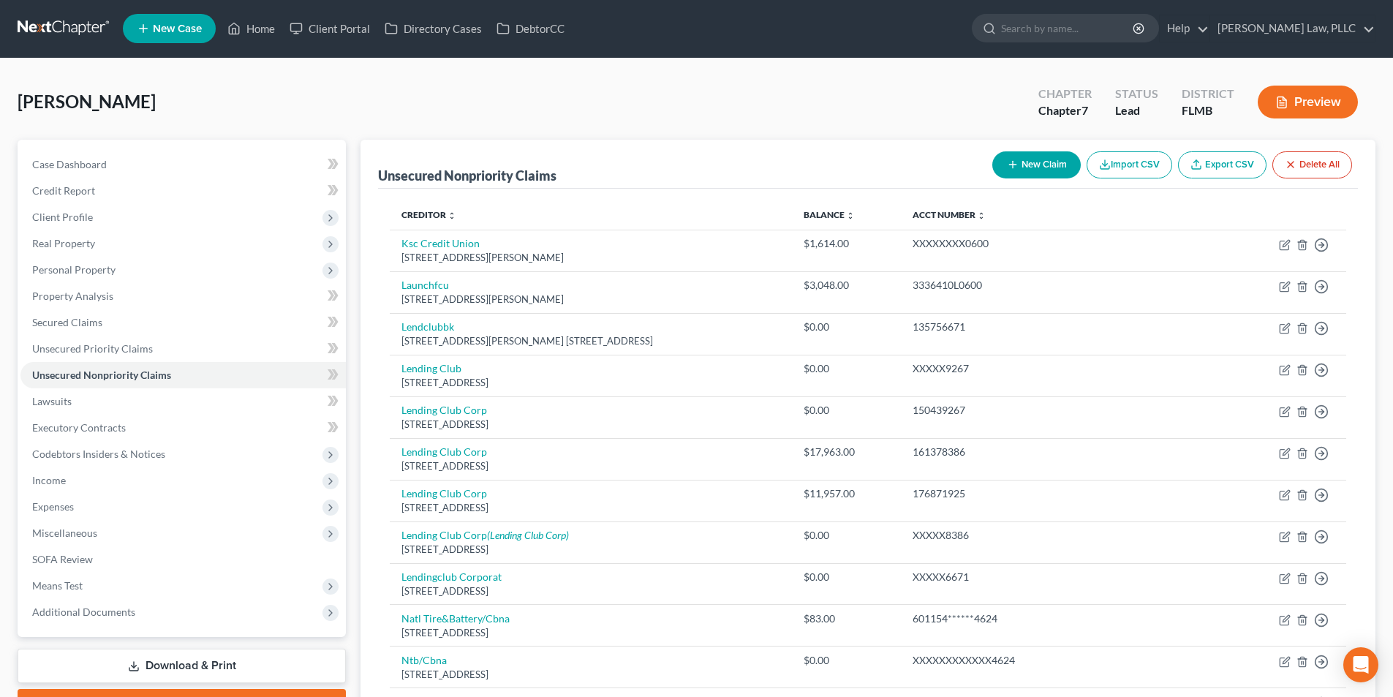
scroll to position [0, 0]
click at [57, 29] on link at bounding box center [65, 29] width 94 height 26
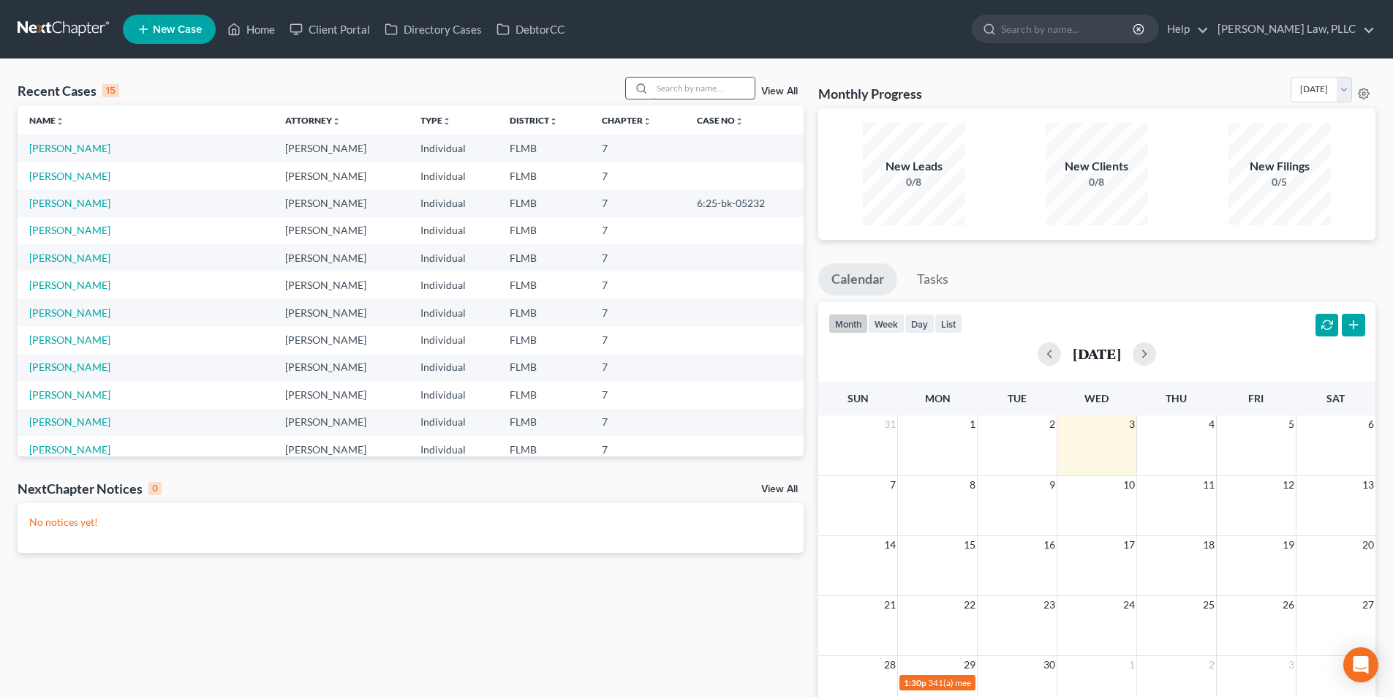
click at [665, 92] on input "search" at bounding box center [703, 87] width 102 height 21
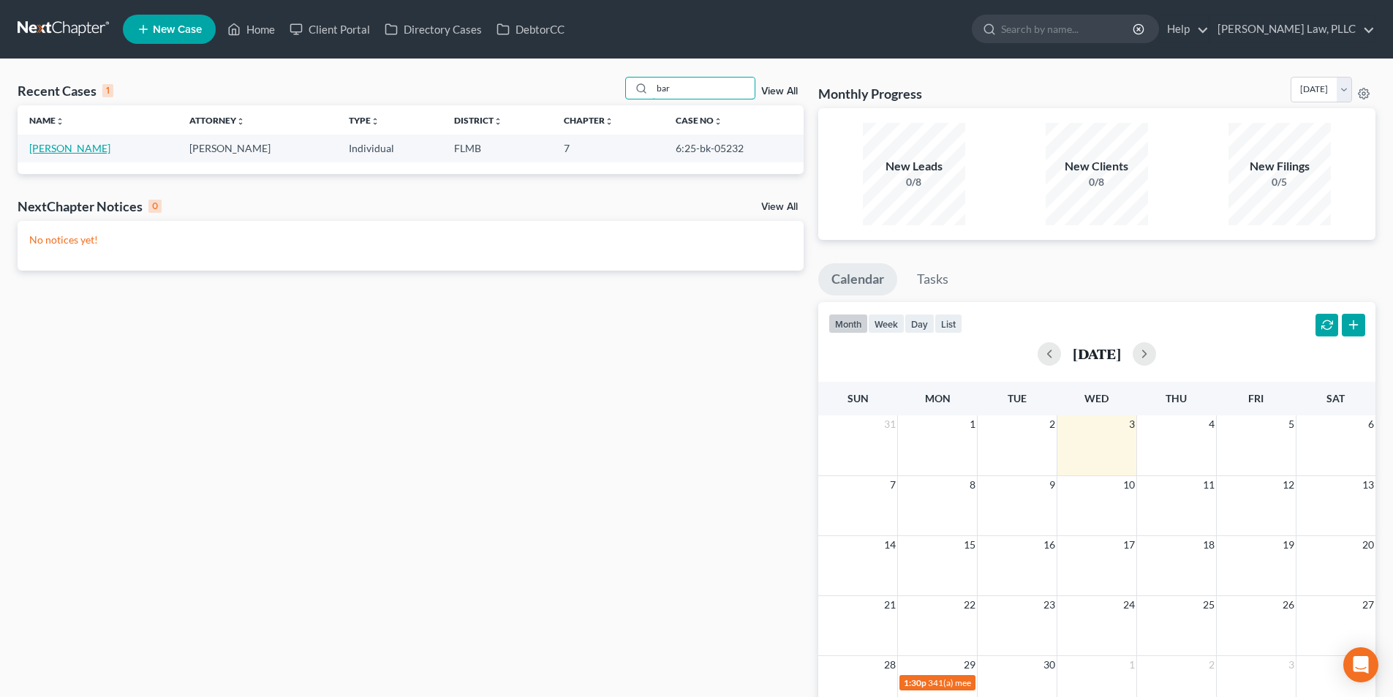
type input "bar"
click at [44, 148] on link "[PERSON_NAME]" at bounding box center [69, 148] width 81 height 12
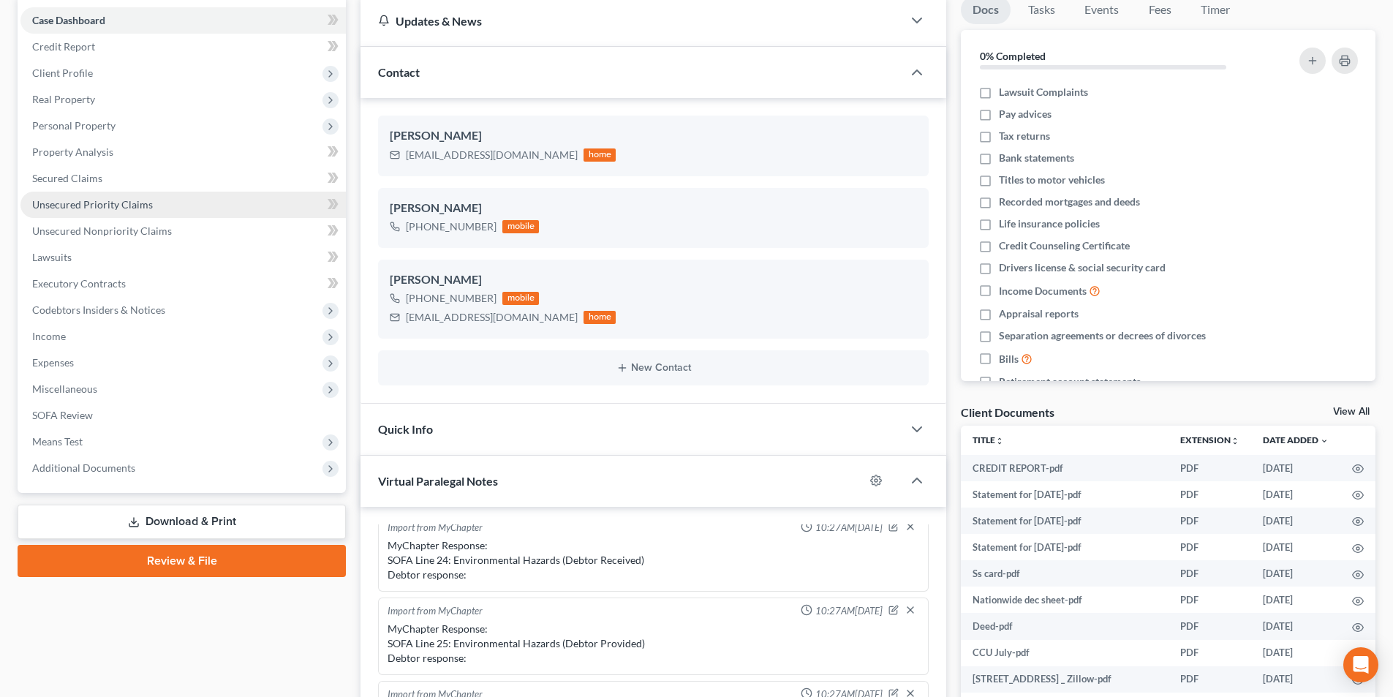
scroll to position [146, 0]
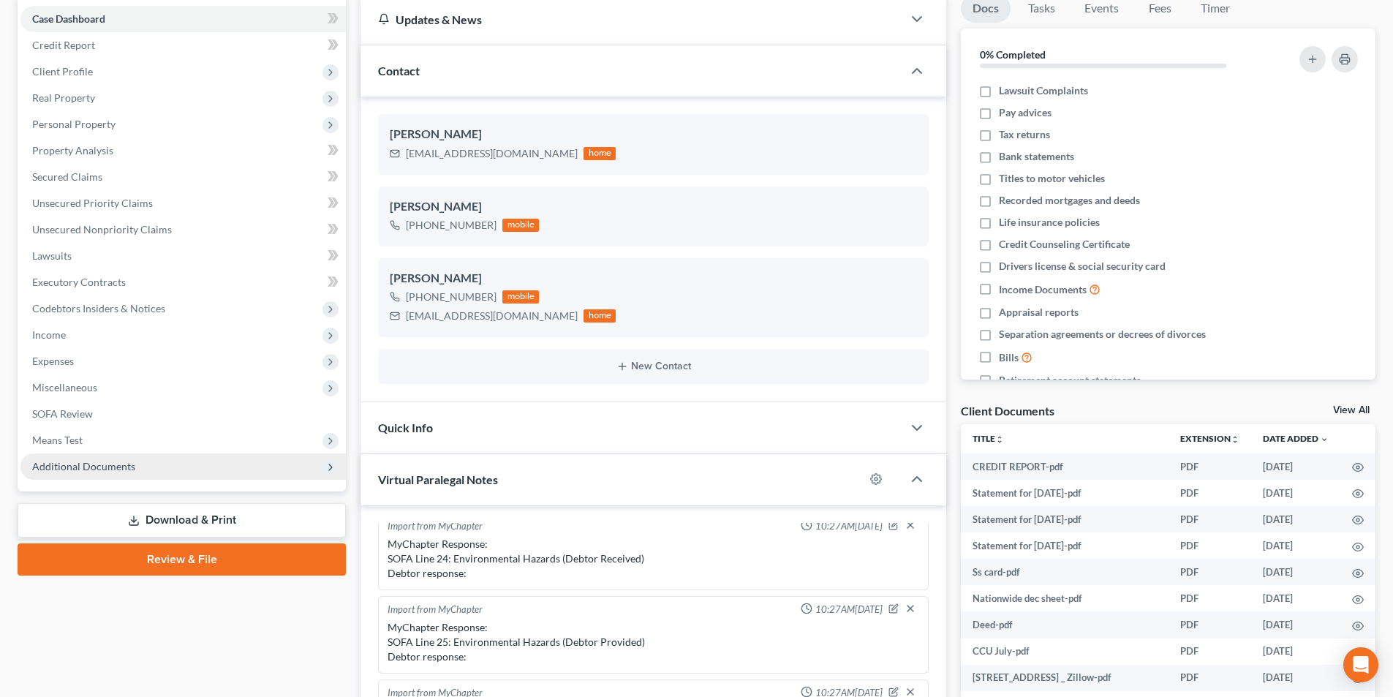
click at [205, 469] on span "Additional Documents" at bounding box center [182, 466] width 325 height 26
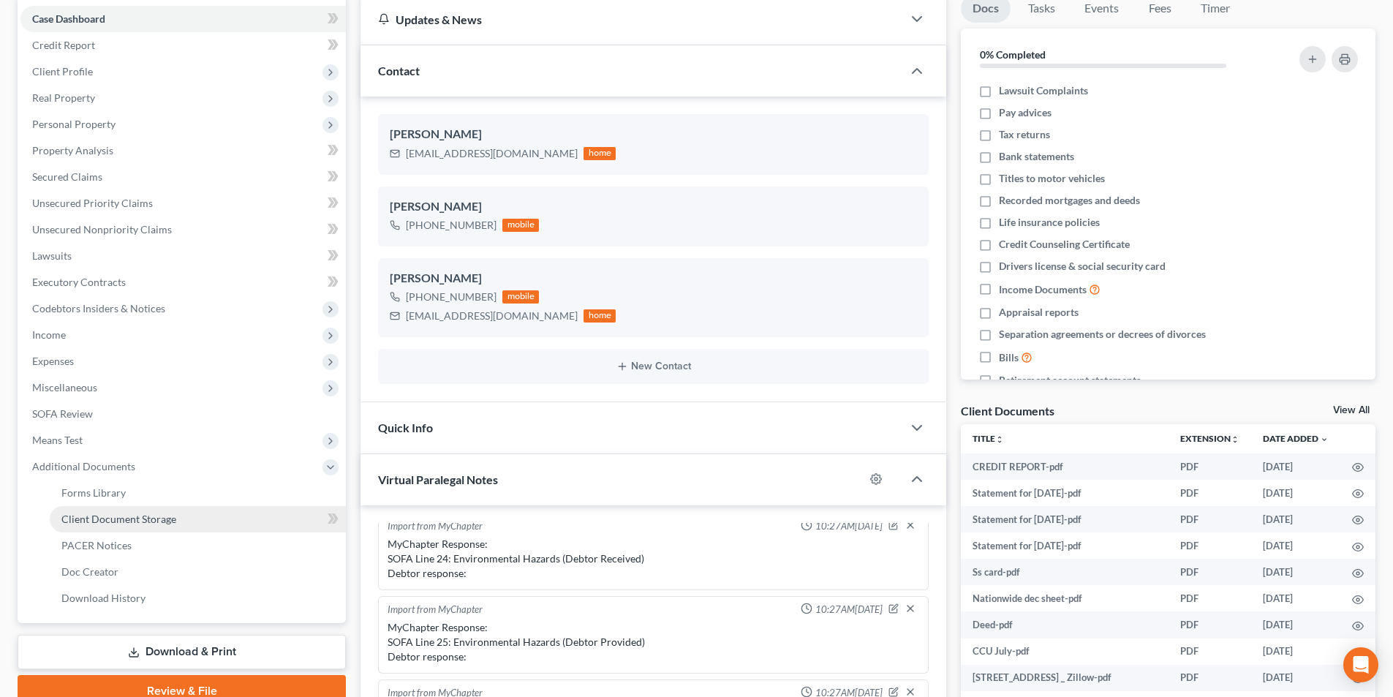
click at [191, 512] on link "Client Document Storage" at bounding box center [198, 519] width 296 height 26
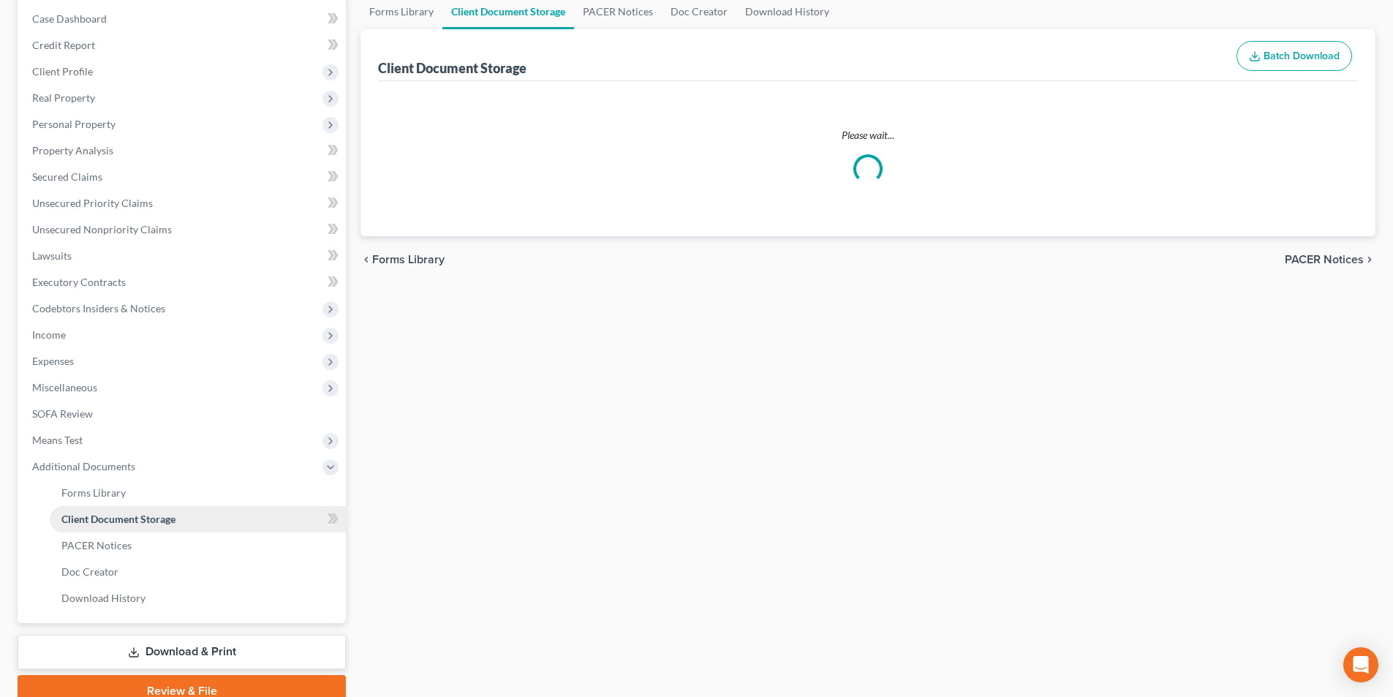
scroll to position [31, 0]
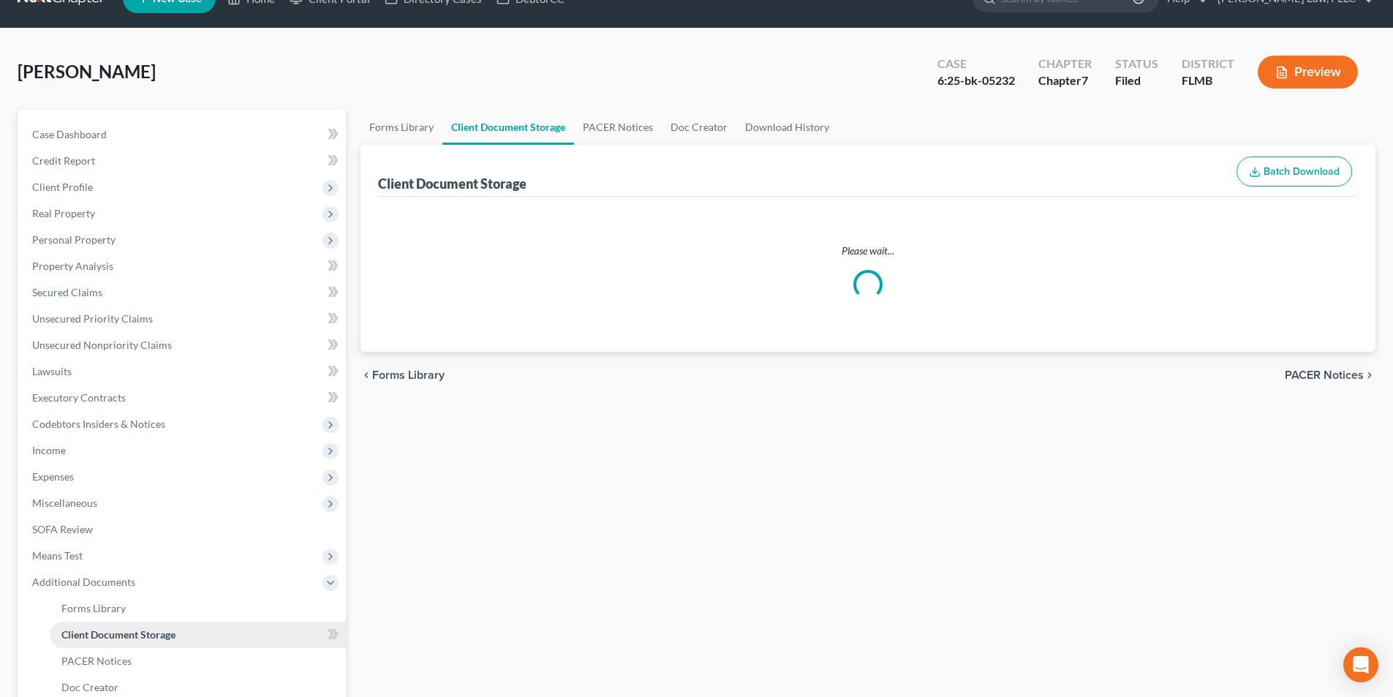
select select "9"
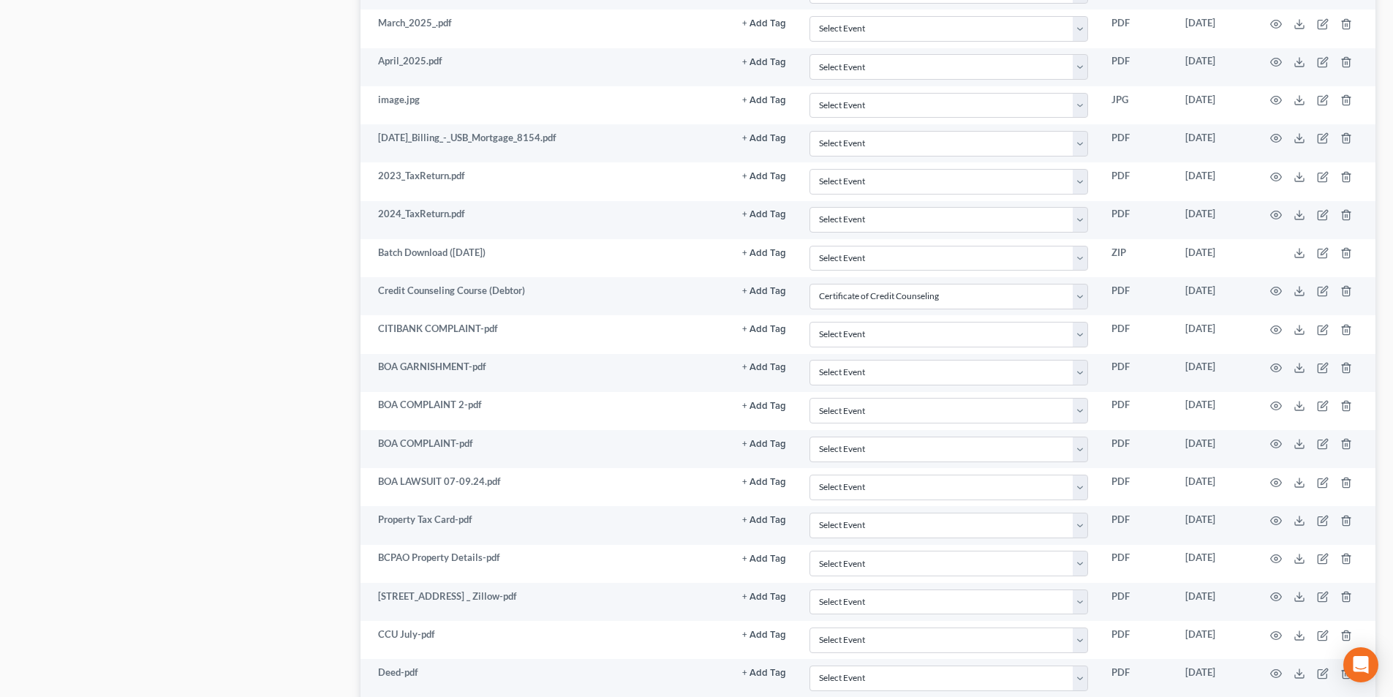
scroll to position [1755, 0]
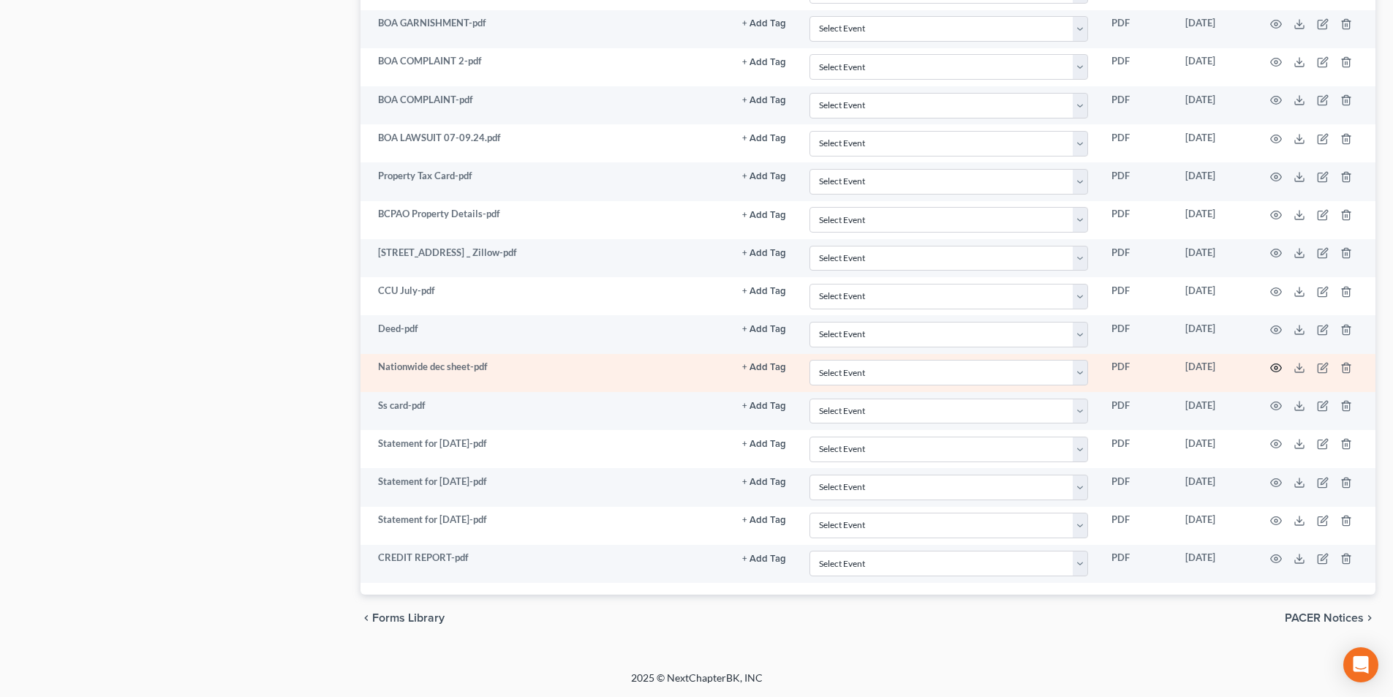
click at [1279, 366] on icon "button" at bounding box center [1276, 368] width 12 height 12
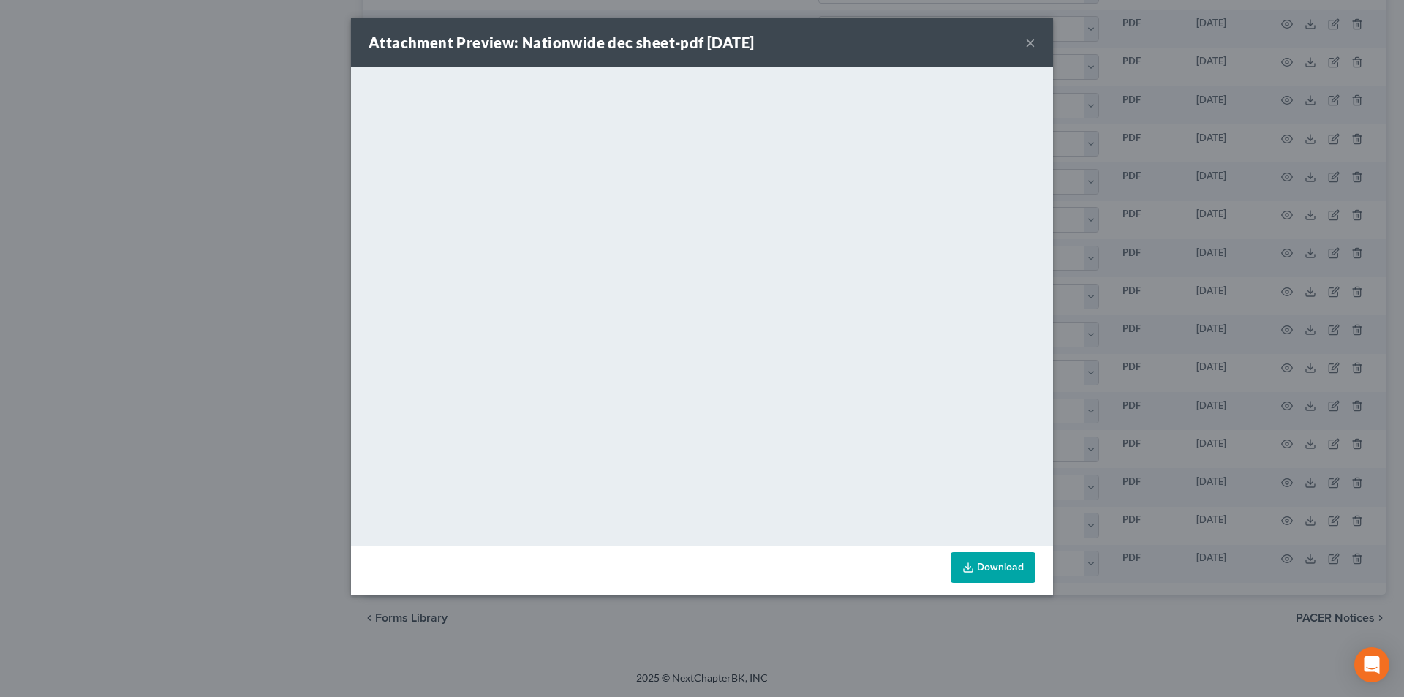
click at [1029, 47] on button "×" at bounding box center [1030, 43] width 10 height 18
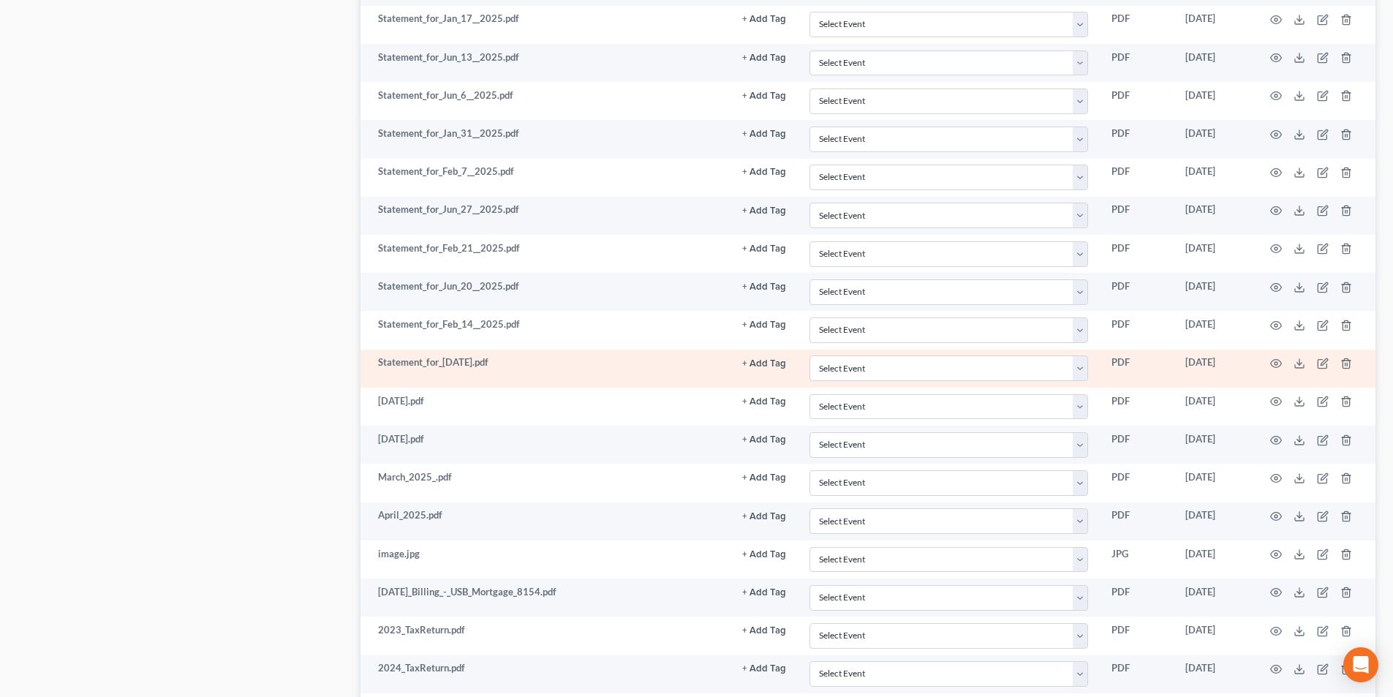
scroll to position [950, 0]
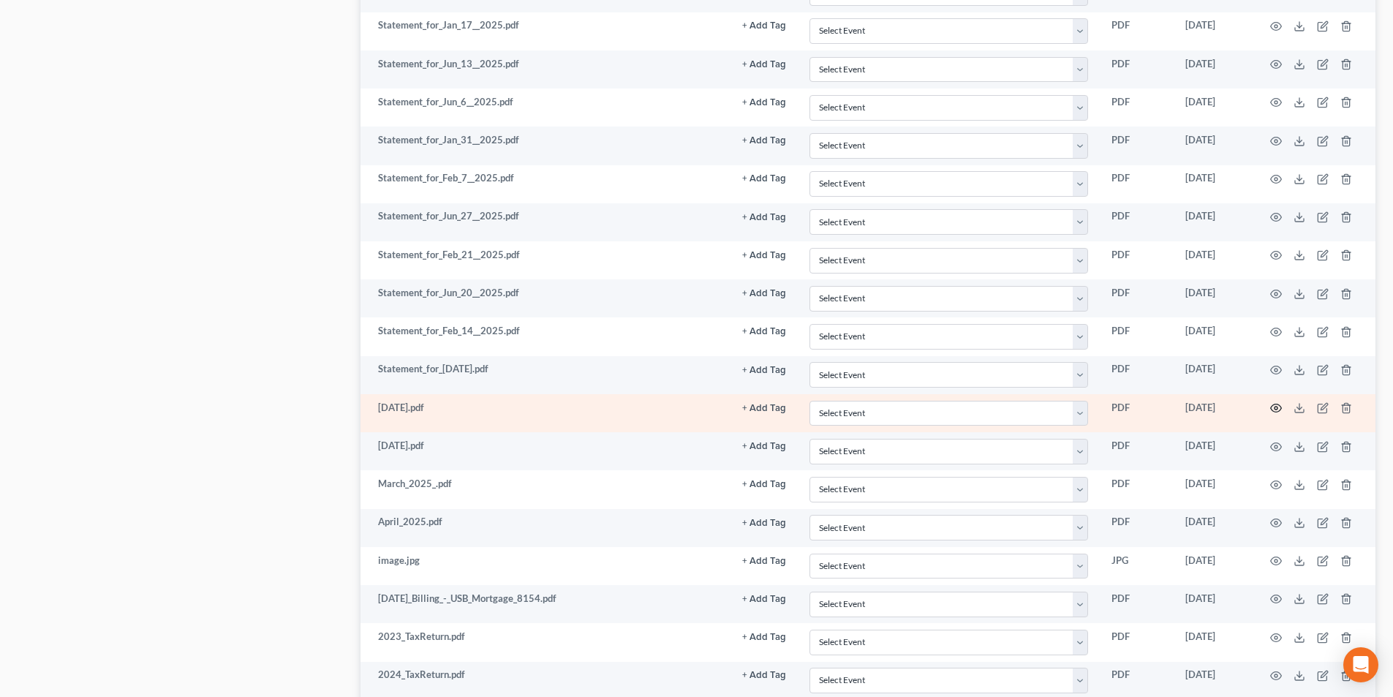
click at [1273, 405] on icon "button" at bounding box center [1276, 408] width 11 height 8
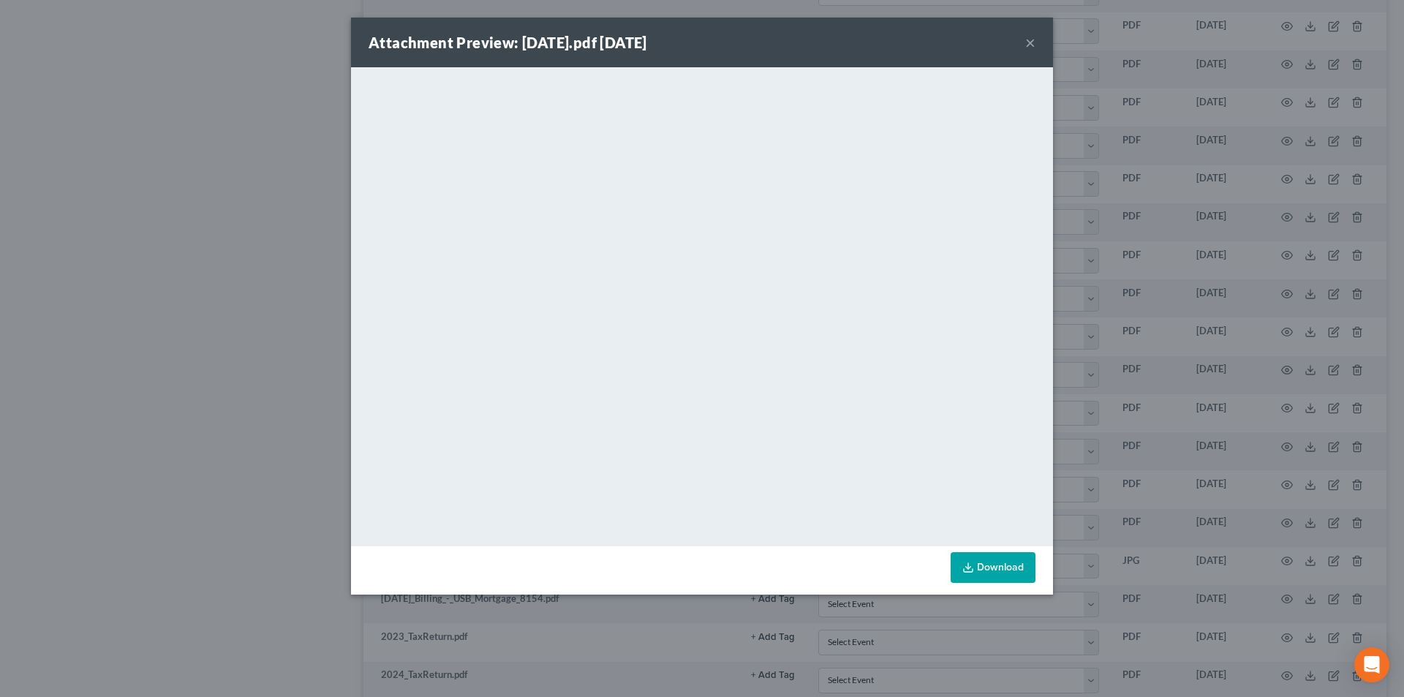
click at [1028, 43] on button "×" at bounding box center [1030, 43] width 10 height 18
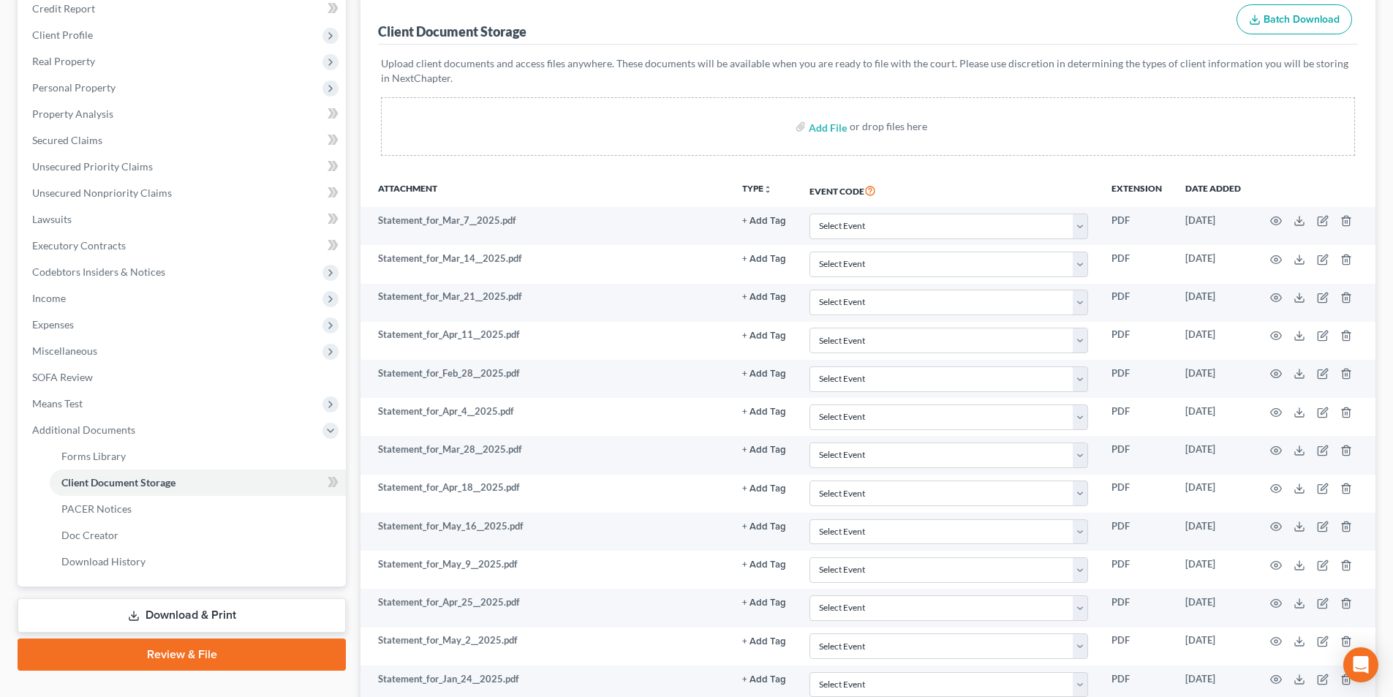
scroll to position [0, 0]
